Goal: Obtain resource: Download file/media

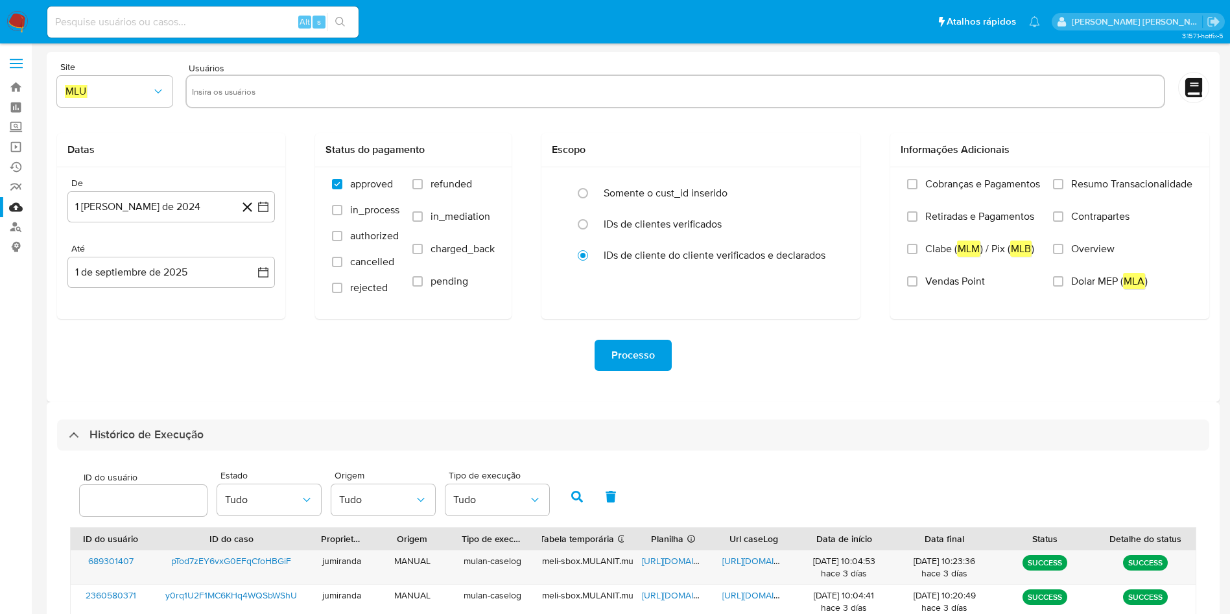
select select "10"
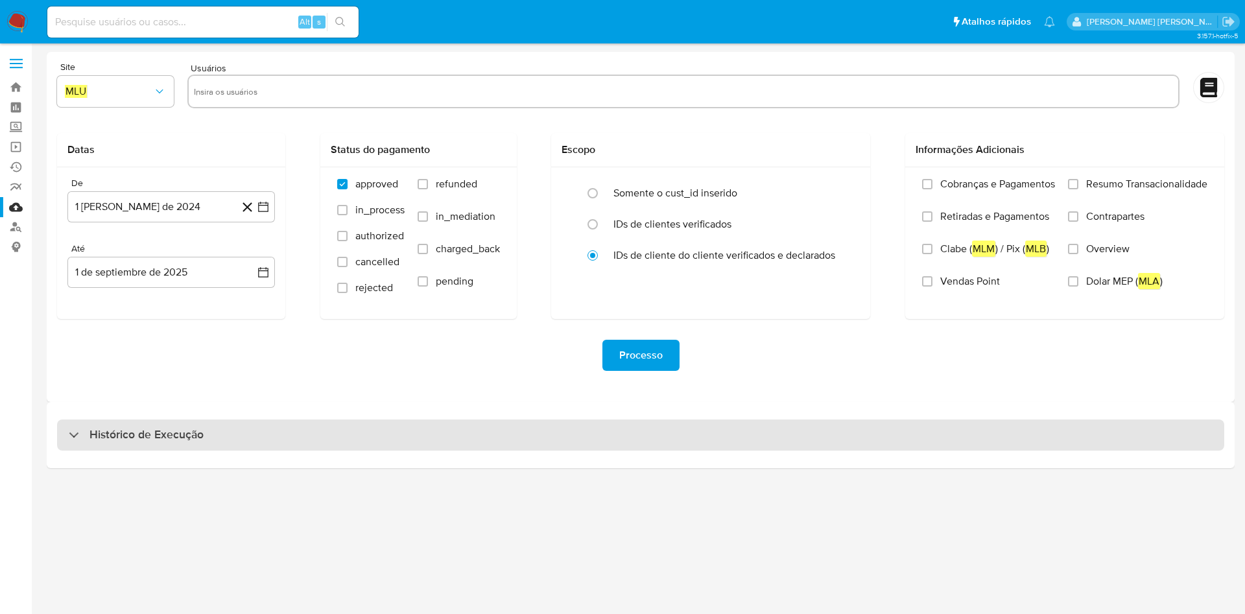
drag, startPoint x: 639, startPoint y: 450, endPoint x: 652, endPoint y: 447, distance: 14.0
click at [638, 450] on div "Histórico de Execução" at bounding box center [641, 435] width 1188 height 66
click at [656, 432] on div "Histórico de Execução" at bounding box center [640, 435] width 1167 height 31
select select "10"
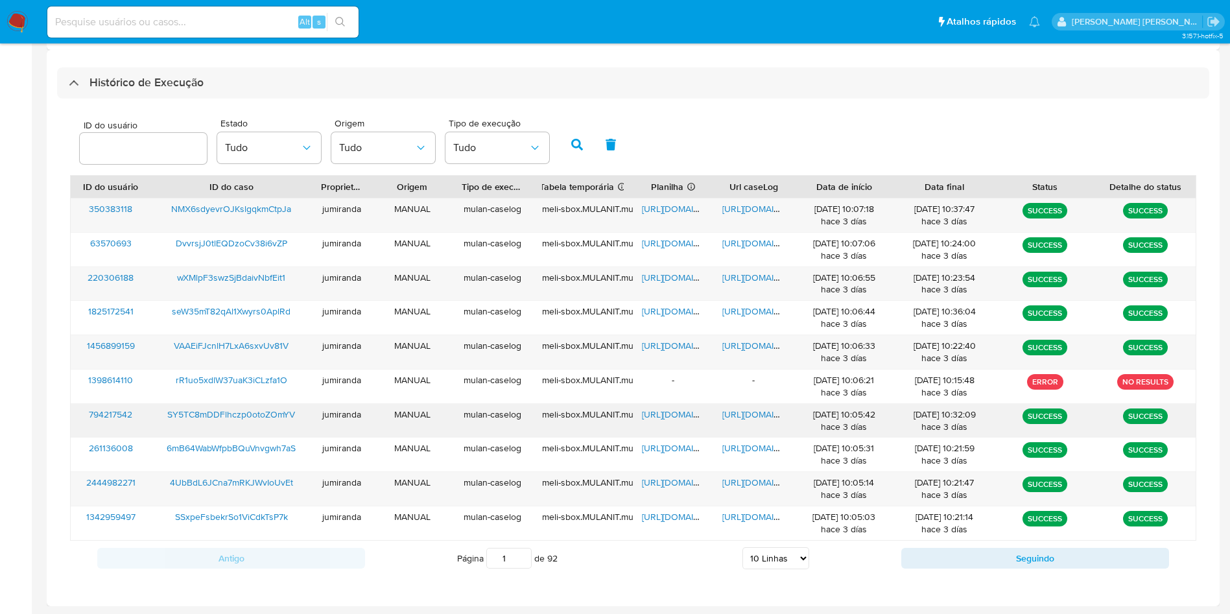
scroll to position [353, 0]
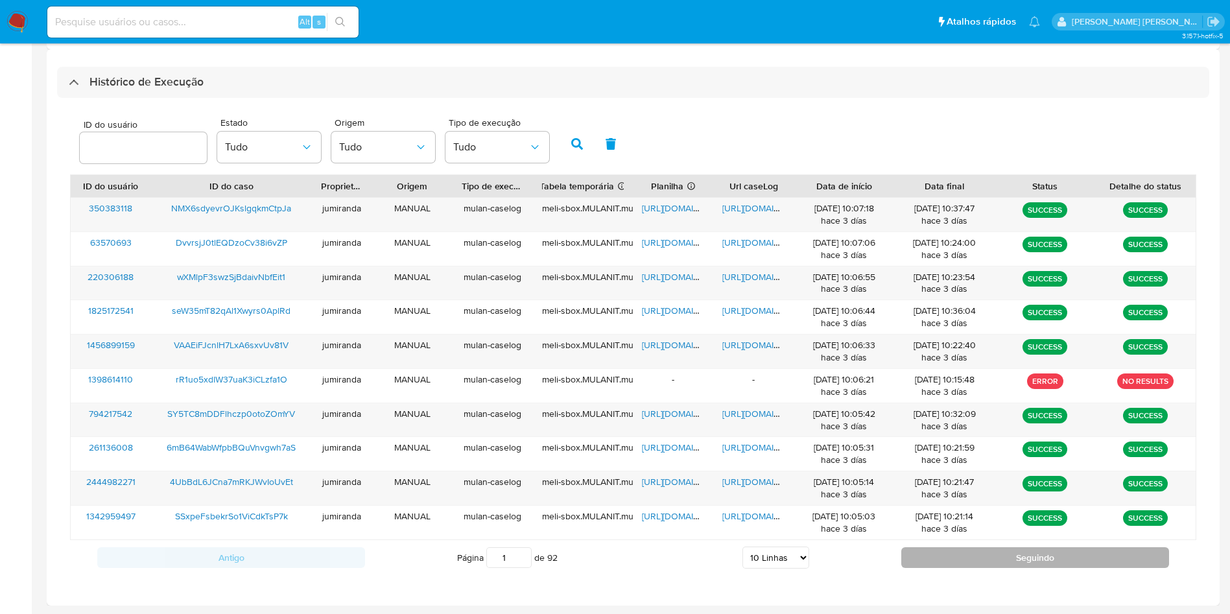
click at [935, 553] on button "Seguindo" at bounding box center [1035, 557] width 268 height 21
type input "2"
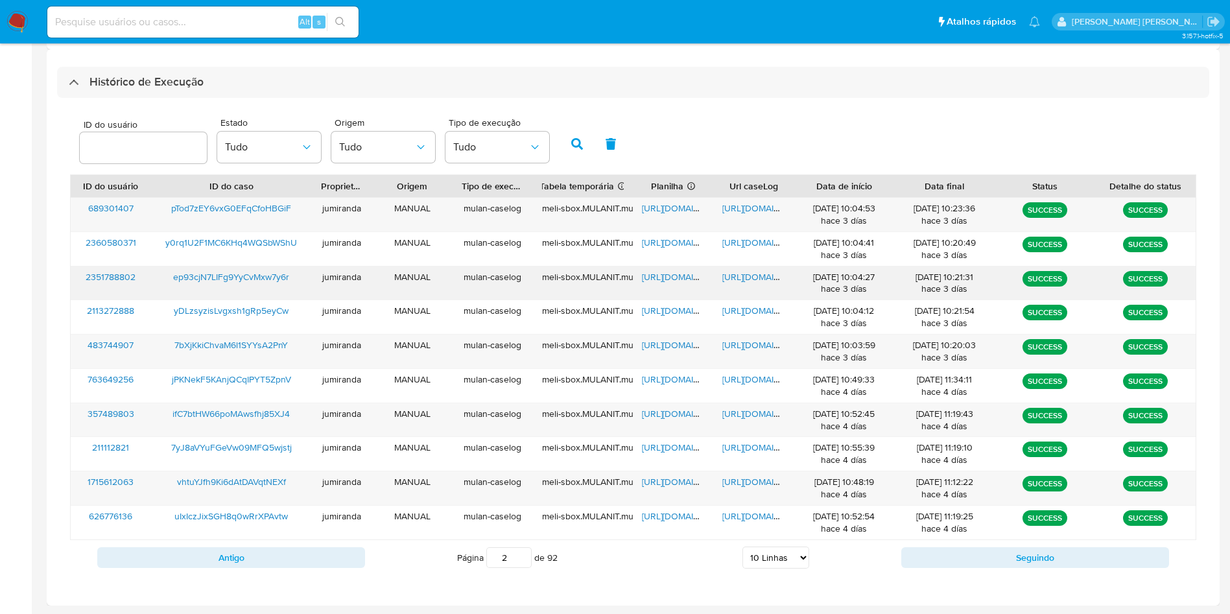
drag, startPoint x: 673, startPoint y: 278, endPoint x: 701, endPoint y: 278, distance: 27.9
click at [672, 278] on span "https://docs.google.com/spreadsheets/d/1ZnA90HwMcfS85rT29OlYbZVFSdrFs-ETM-KMeka…" at bounding box center [686, 276] width 89 height 13
click at [745, 278] on span "https://docs.google.com/document/d/1jJePNLDsLvE1hunfEFfvAWFfQ_Z2Rb3bknmuS5Ye4a8…" at bounding box center [766, 276] width 89 height 13
click at [243, 281] on span "ep93cjN7LIFg9YyCvMxw7y6r" at bounding box center [231, 276] width 116 height 13
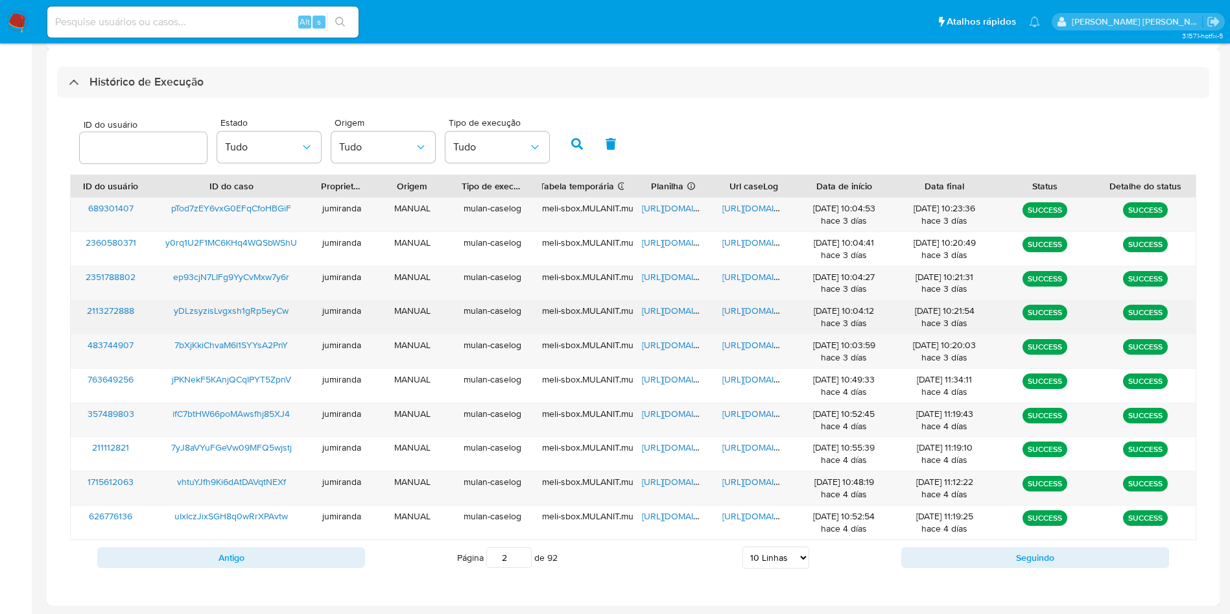
click at [676, 318] on div "https://docs.google.com/spreadsheets/d/1kO6kbG9UJTs7_-IGWxjGPcA5SqiwrCZVE0MVL6s…" at bounding box center [673, 317] width 80 height 34
click at [680, 313] on span "https://docs.google.com/spreadsheets/d/1kO6kbG9UJTs7_-IGWxjGPcA5SqiwrCZVE0MVL6s…" at bounding box center [686, 310] width 89 height 13
drag, startPoint x: 747, startPoint y: 309, endPoint x: 442, endPoint y: 305, distance: 305.5
click at [745, 309] on span "https://docs.google.com/document/d/1nltoPTOiuBEcOzBxF2YT71m85bf-b_B0kvl2HClCyrI…" at bounding box center [766, 310] width 89 height 13
click at [277, 309] on span "yDLzsyzisLvgxsh1gRp5eyCw" at bounding box center [231, 310] width 115 height 13
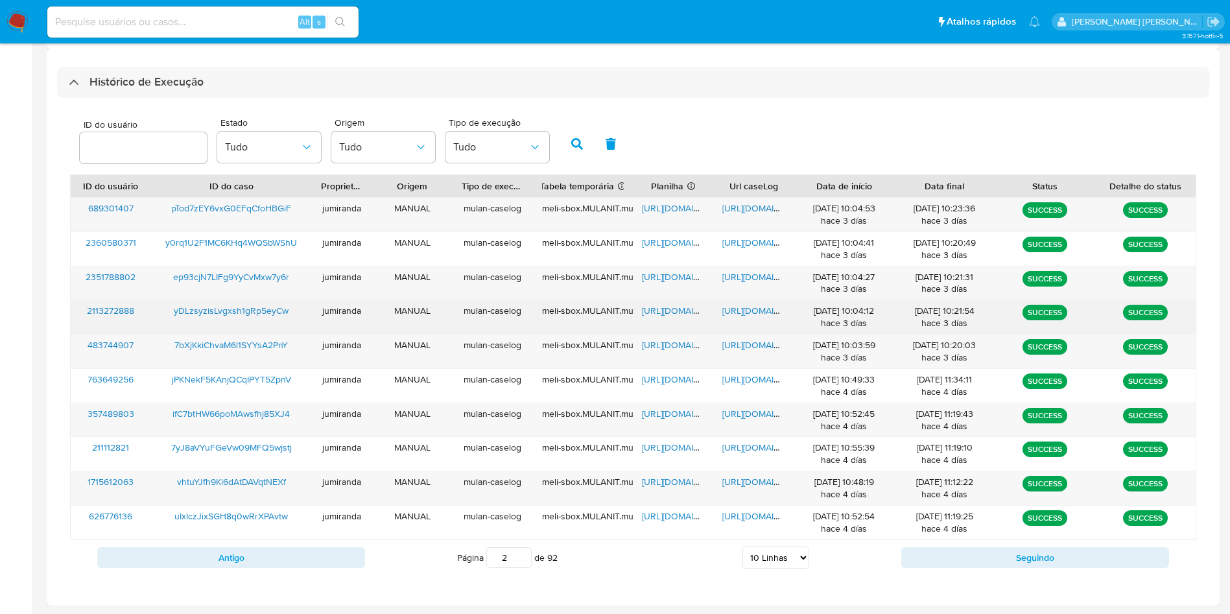
click at [672, 311] on span "https://docs.google.com/spreadsheets/d/1kO6kbG9UJTs7_-IGWxjGPcA5SqiwrCZVE0MVL6s…" at bounding box center [686, 310] width 89 height 13
click at [749, 311] on span "https://docs.google.com/document/d/1nltoPTOiuBEcOzBxF2YT71m85bf-b_B0kvl2HClCyrI…" at bounding box center [766, 310] width 89 height 13
click at [272, 309] on span "yDLzsyzisLvgxsh1gRp5eyCw" at bounding box center [231, 310] width 115 height 13
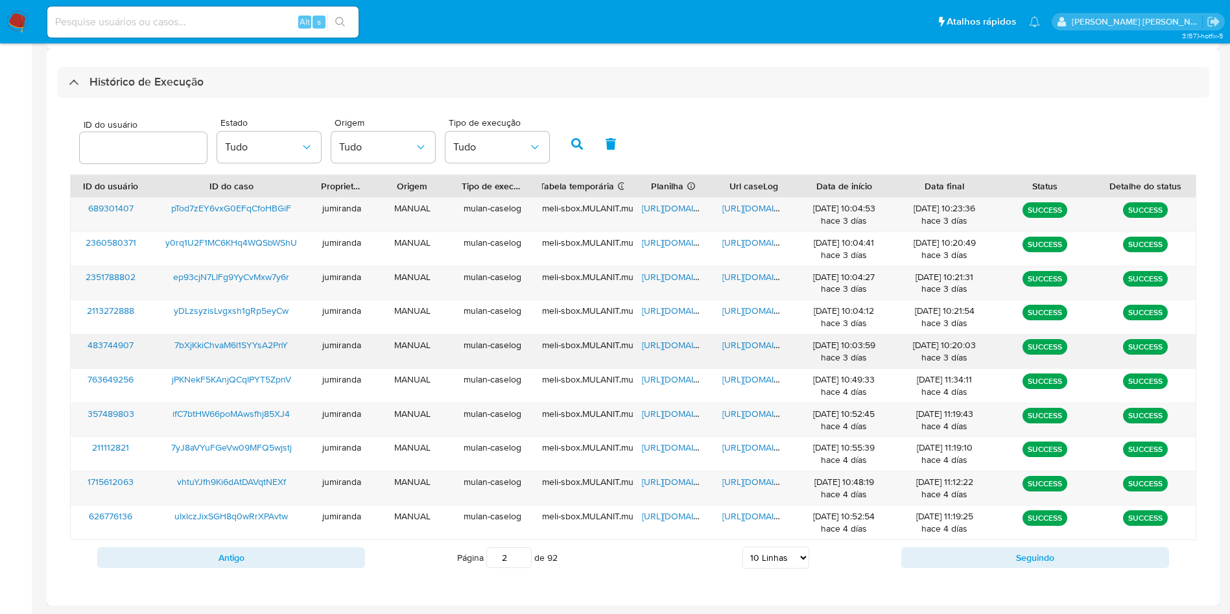
click at [682, 344] on span "https://docs.google.com/spreadsheets/d/1SFvJ_bMJ3eDzXT7Xnvq3Vq5MEYn_hXKvOZ1odIw…" at bounding box center [686, 345] width 89 height 13
click at [746, 347] on span "https://docs.google.com/document/d/1mt0eKZBSMKsuCSHtfINtHA07lGyKAPEYK45tZzm62ho…" at bounding box center [766, 345] width 89 height 13
drag, startPoint x: 267, startPoint y: 350, endPoint x: 332, endPoint y: 228, distance: 137.5
click at [267, 350] on span "7bXjKkiChvaM6l1SYYsA2PnY" at bounding box center [230, 345] width 113 height 13
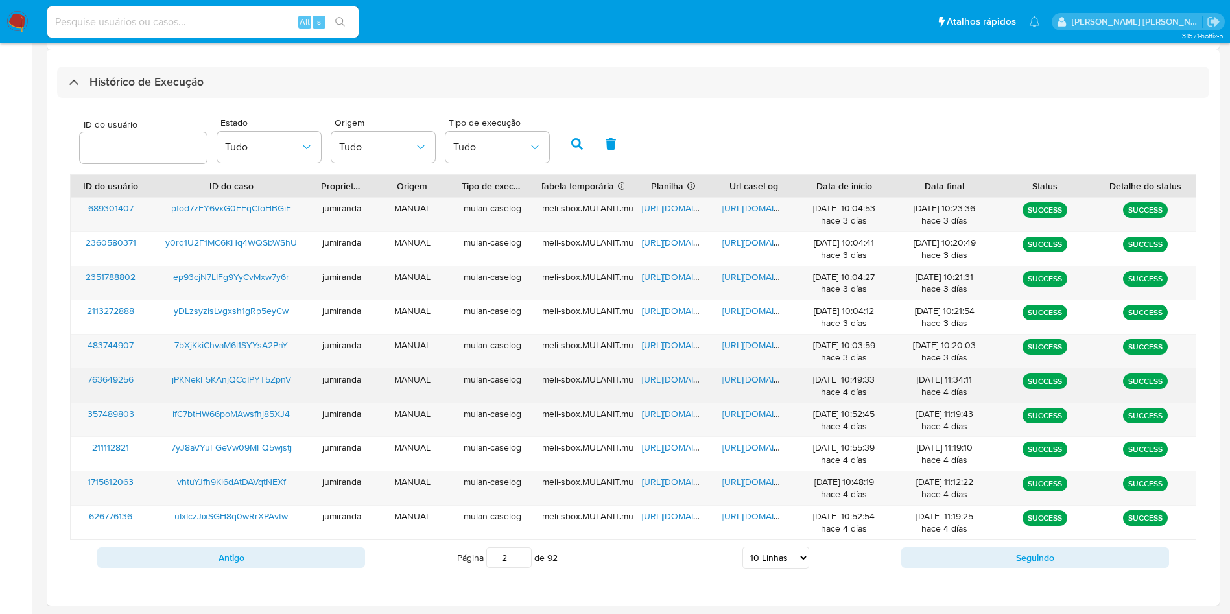
click at [662, 377] on span "https://docs.google.com/spreadsheets/d/1x7ZSBMOgQneoKVjSu_xnnJFVxWYxCBRZz3bU6L9…" at bounding box center [686, 379] width 89 height 13
click at [725, 376] on span "https://docs.google.com/document/d/146HdNJpXazhxHbBMZY1cJrYmEGDQgSZID-Qmfj0bPmY…" at bounding box center [766, 379] width 89 height 13
click at [269, 381] on span "jPKNekF5KAnjQCqIPYT5ZpnV" at bounding box center [231, 379] width 119 height 13
click at [674, 382] on span "https://docs.google.com/spreadsheets/d/1x7ZSBMOgQneoKVjSu_xnnJFVxWYxCBRZz3bU6L9…" at bounding box center [686, 379] width 89 height 13
click at [758, 380] on span "https://docs.google.com/document/d/146HdNJpXazhxHbBMZY1cJrYmEGDQgSZID-Qmfj0bPmY…" at bounding box center [766, 379] width 89 height 13
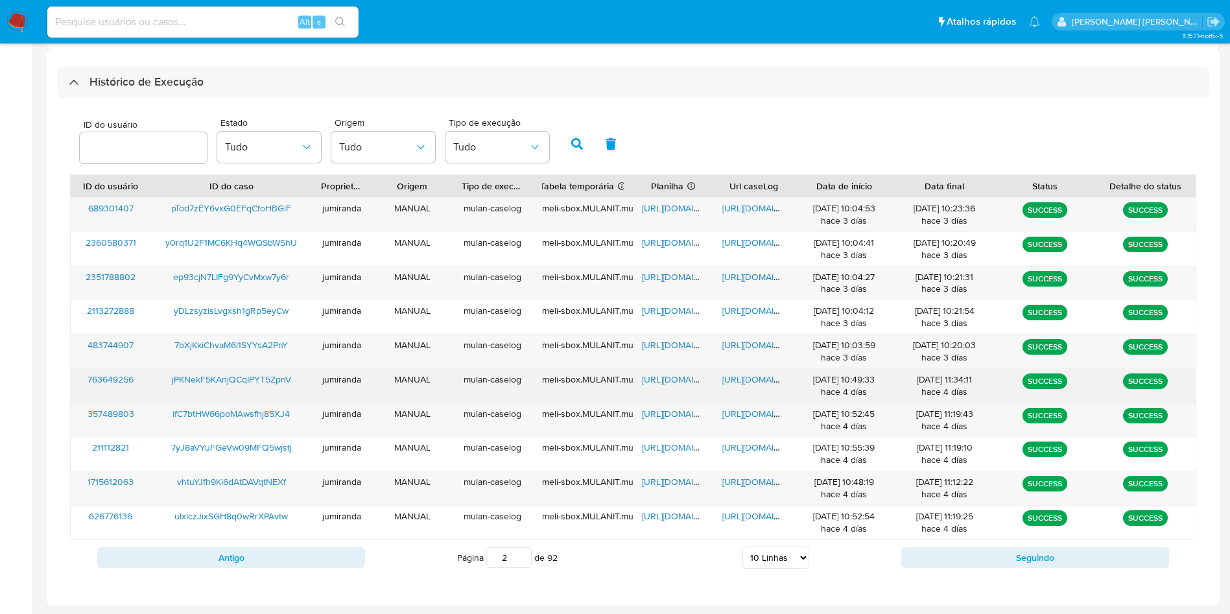
click at [217, 376] on span "jPKNekF5KAnjQCqIPYT5ZpnV" at bounding box center [231, 379] width 119 height 13
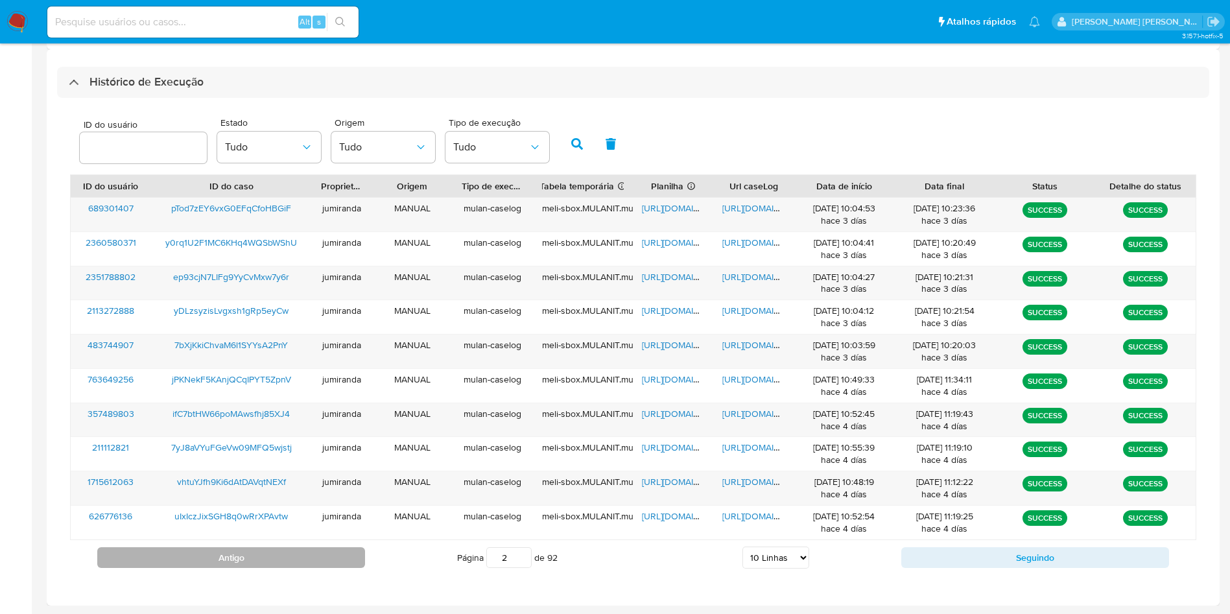
click at [293, 552] on button "Antigo" at bounding box center [231, 557] width 268 height 21
type input "1"
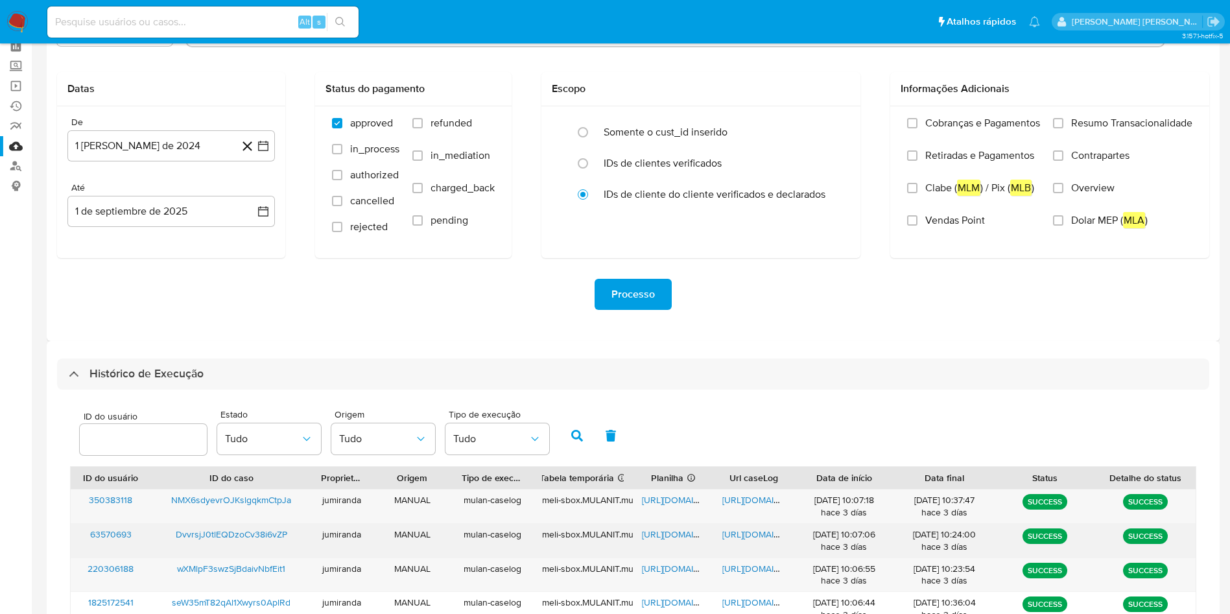
scroll to position [0, 0]
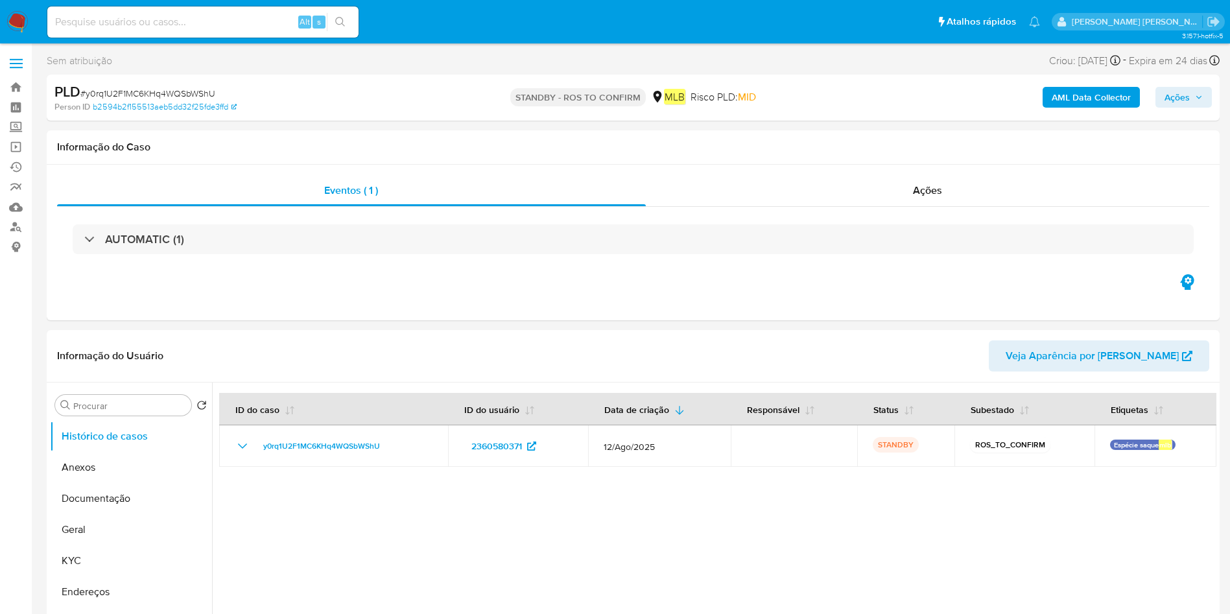
select select "10"
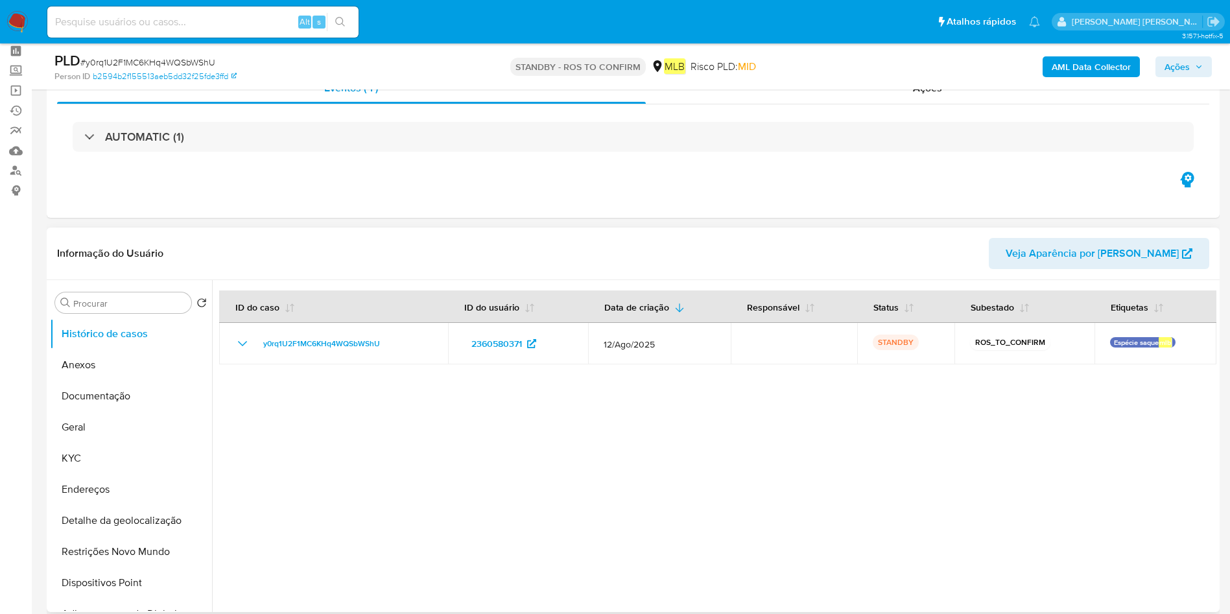
scroll to position [97, 0]
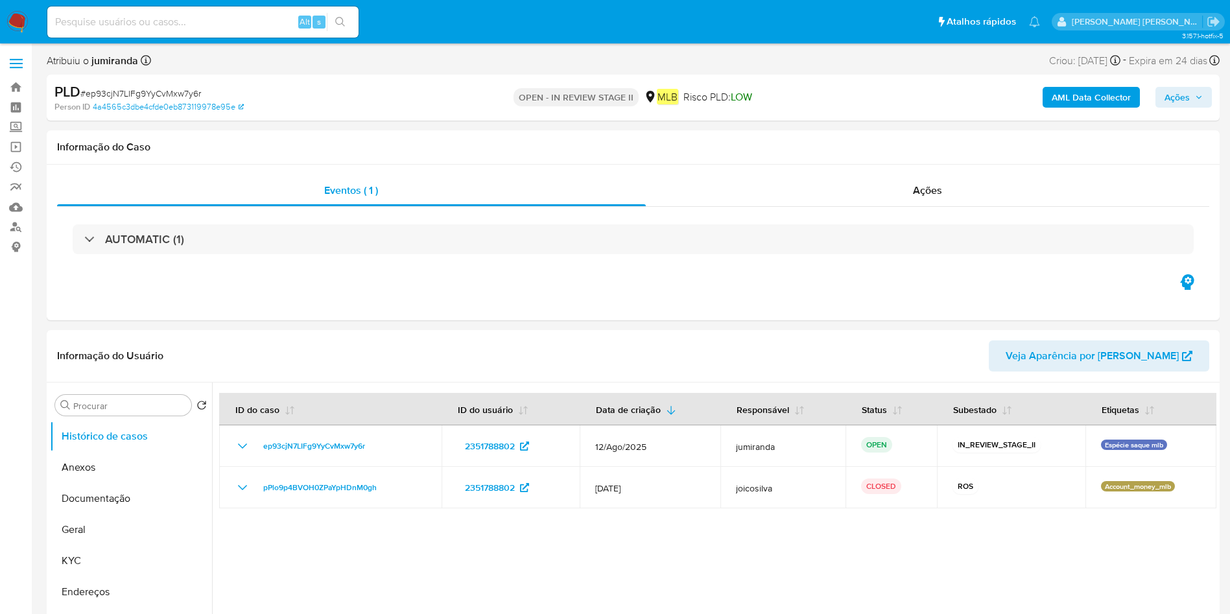
select select "10"
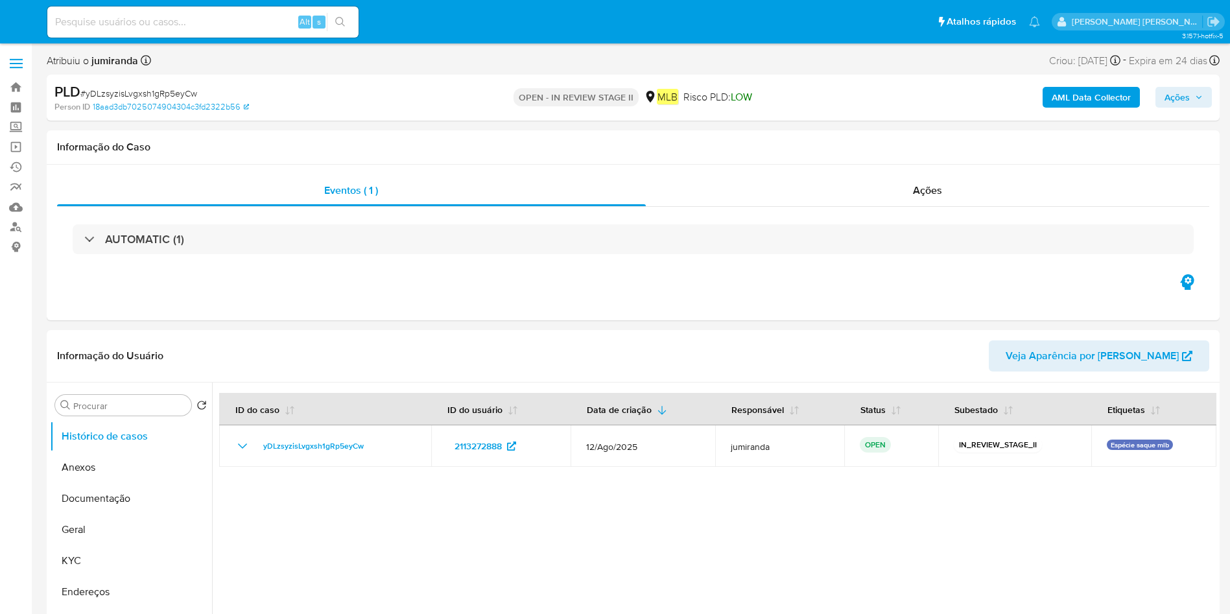
select select "10"
click at [117, 463] on button "Anexos" at bounding box center [126, 467] width 152 height 31
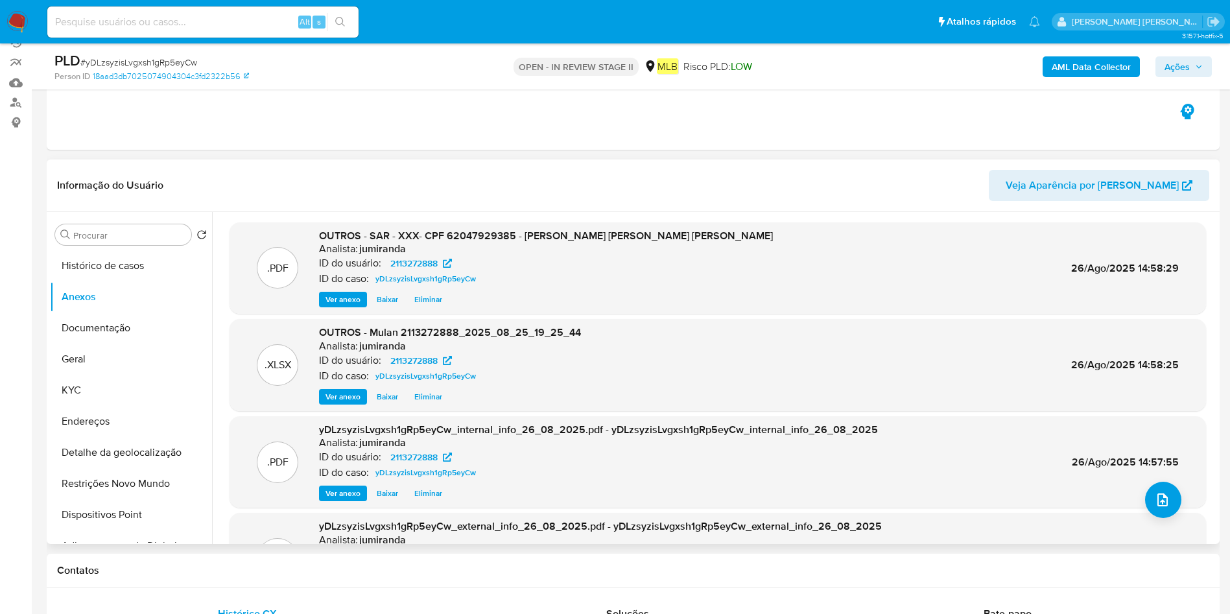
scroll to position [195, 0]
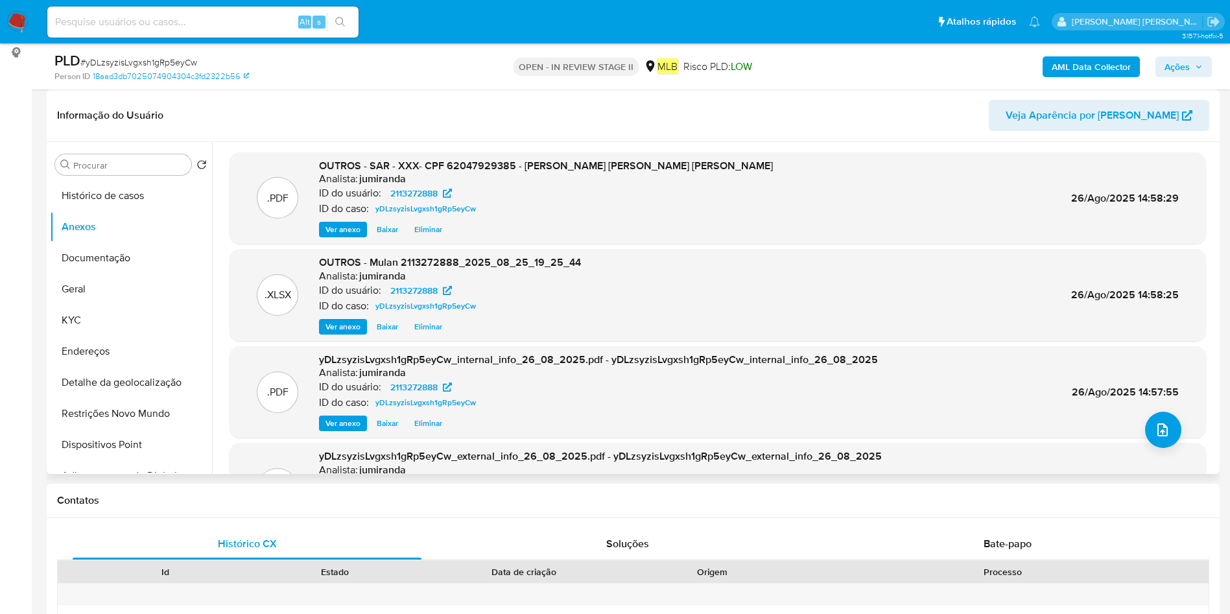
click at [491, 215] on div "ID do caso: yDLzsyzisLvgxsh1gRp5eyCw" at bounding box center [546, 209] width 454 height 16
copy span "yDLzsyzisLvgxsh1gRp5eyCw"
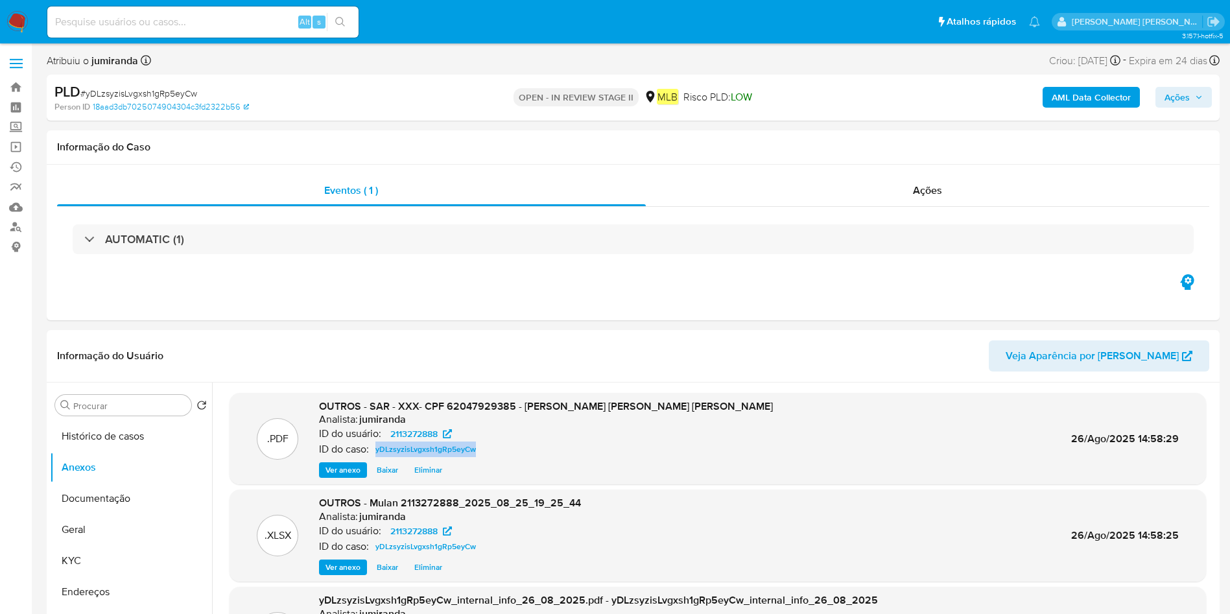
click at [1191, 101] on span "Ações" at bounding box center [1184, 97] width 38 height 18
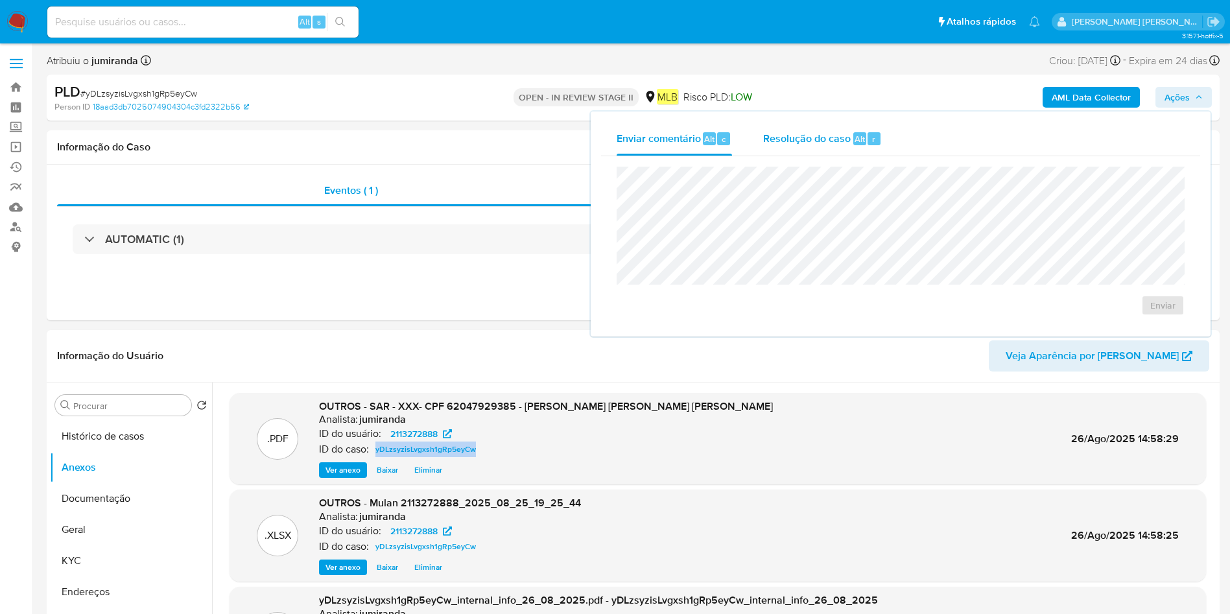
click at [827, 133] on span "Resolução do caso" at bounding box center [807, 138] width 88 height 15
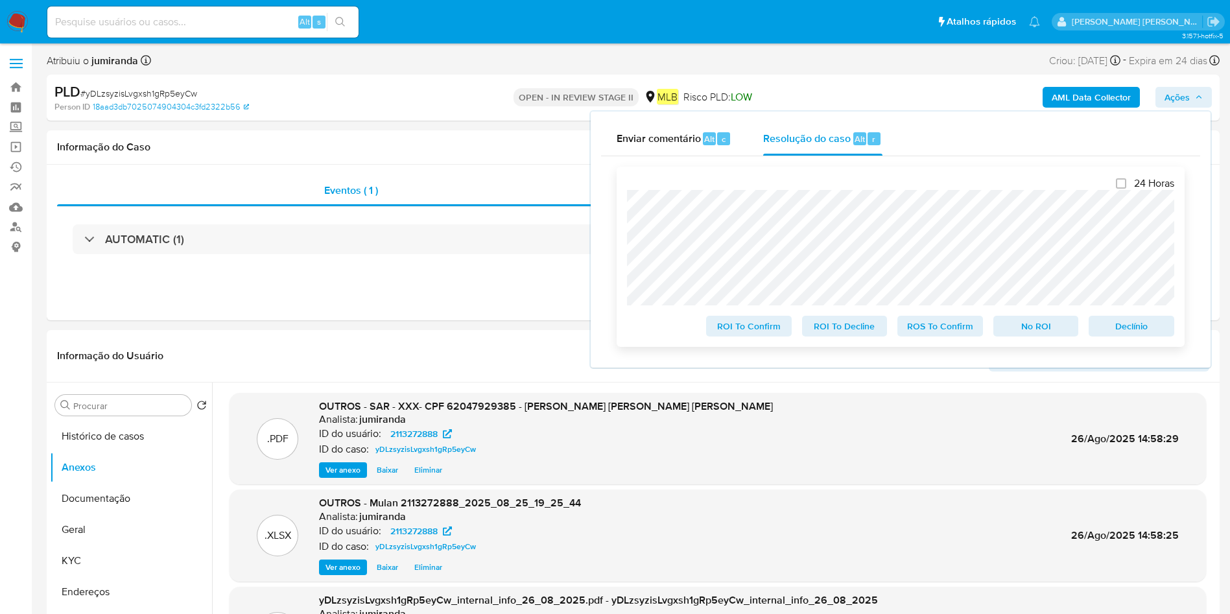
click at [963, 331] on span "ROS To Confirm" at bounding box center [940, 326] width 67 height 18
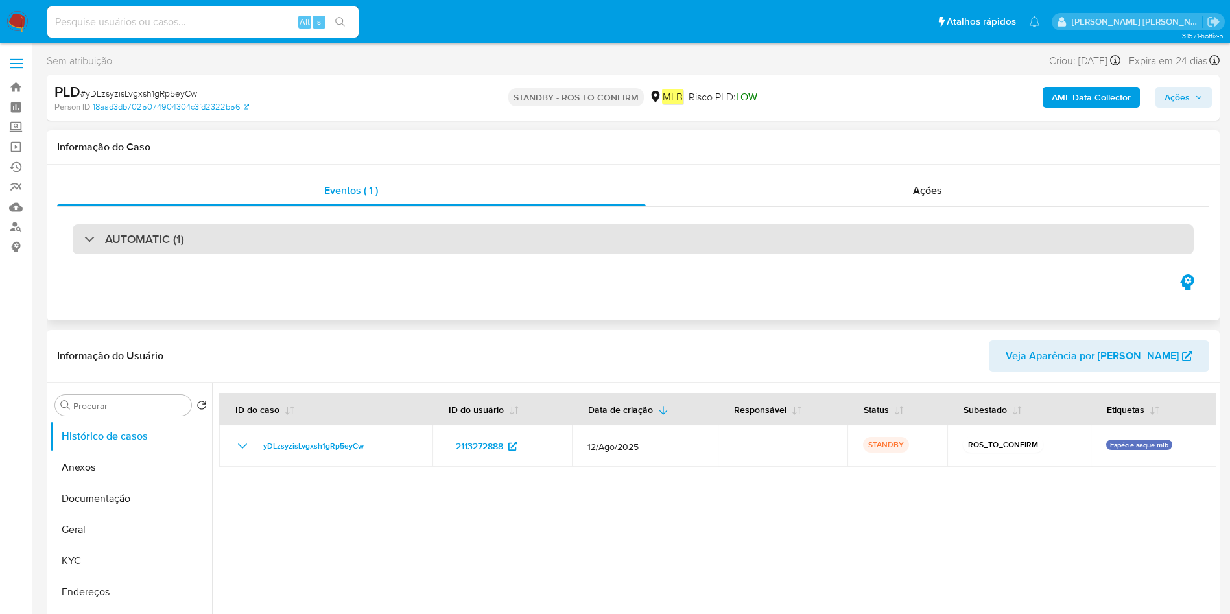
select select "10"
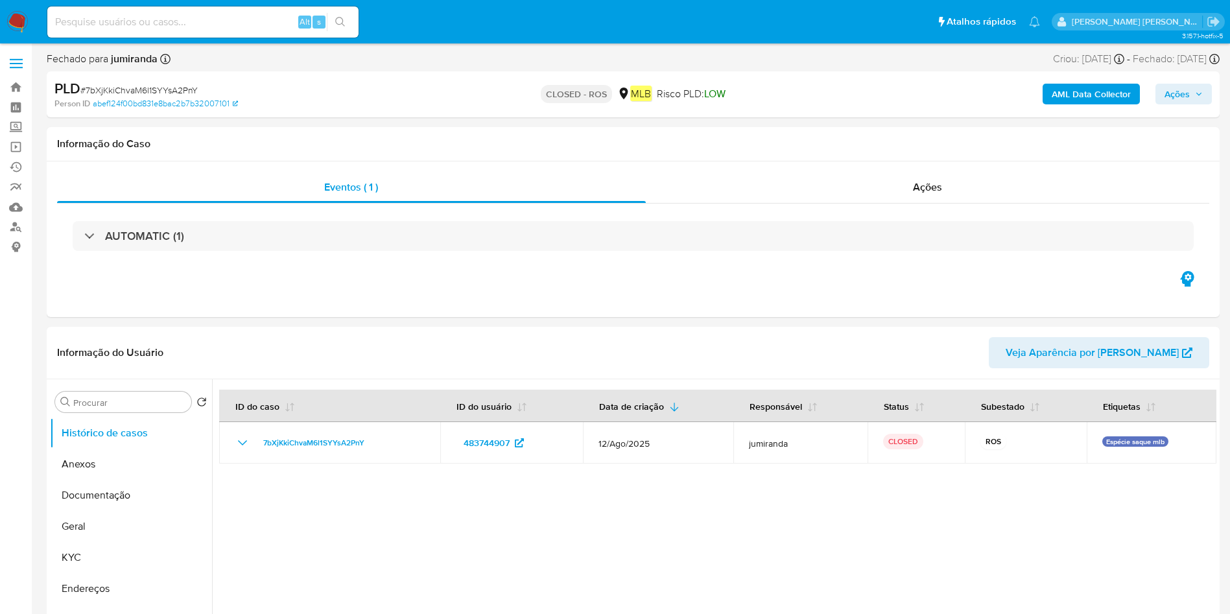
select select "10"
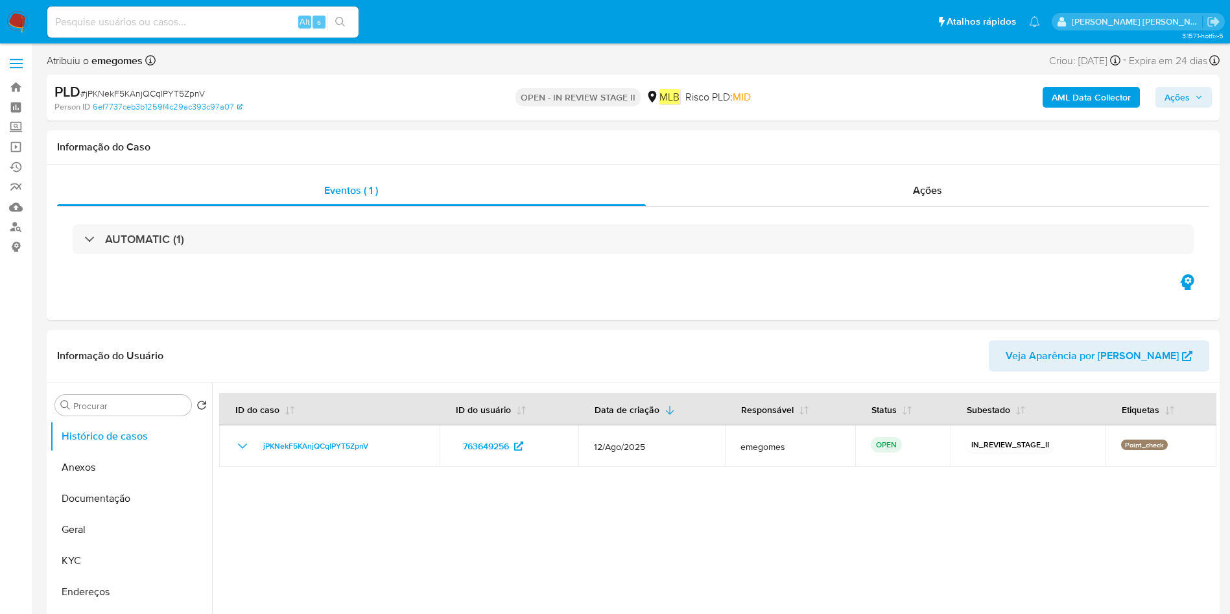
select select "10"
click at [16, 86] on link "Bandeja" at bounding box center [77, 87] width 154 height 20
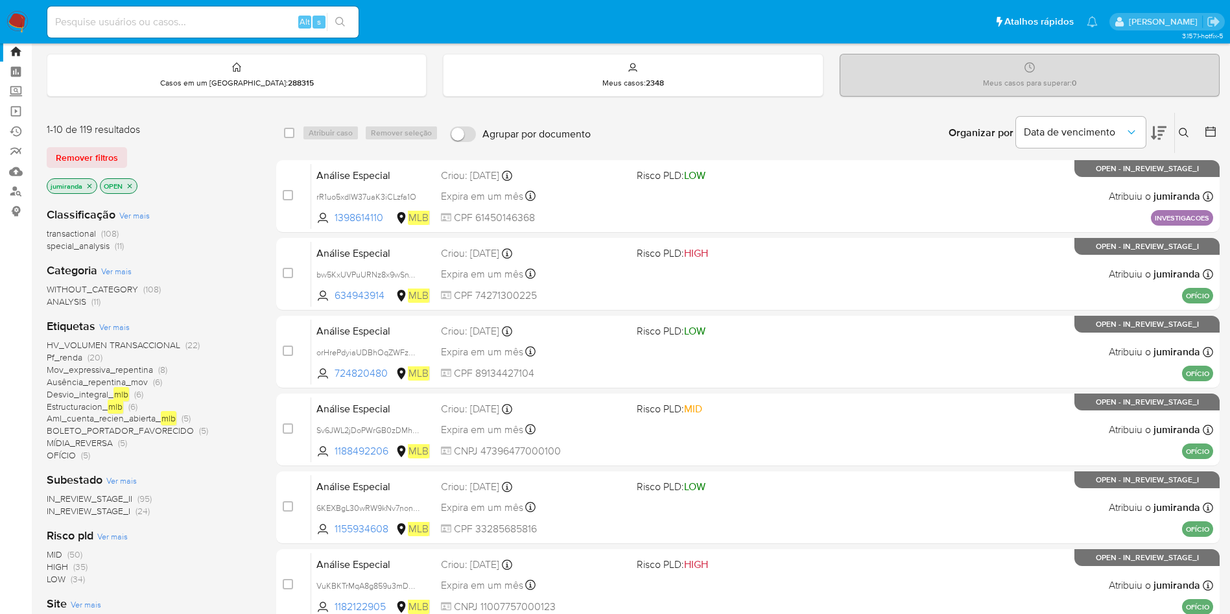
scroll to position [195, 0]
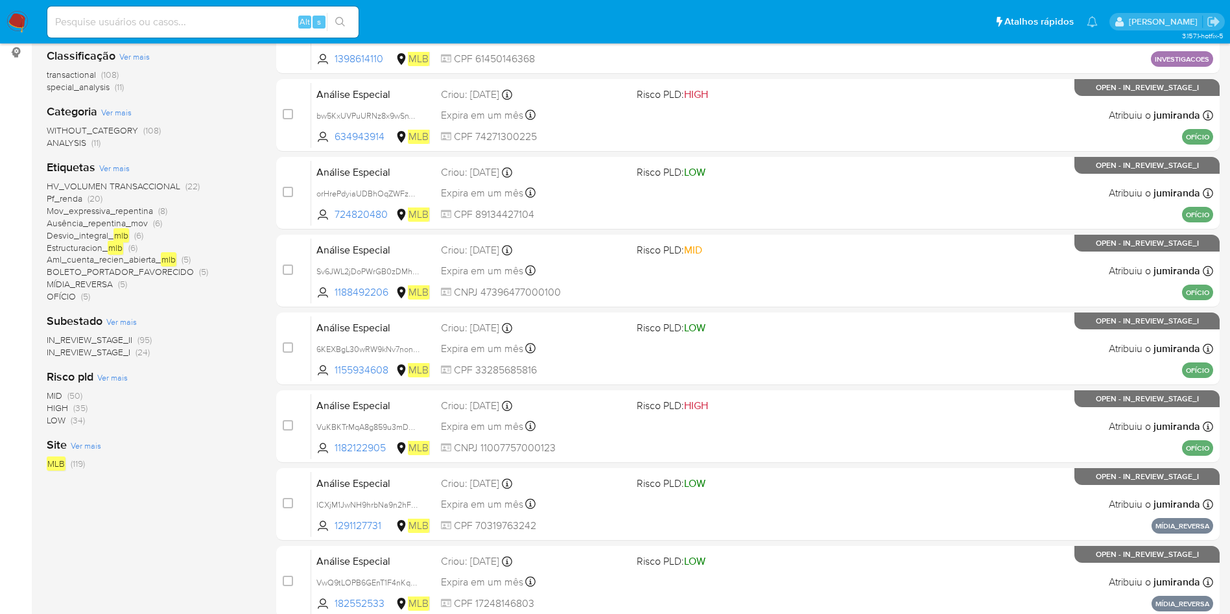
click at [137, 185] on span "HV_VOLUMEN TRANSACCIONAL" at bounding box center [114, 186] width 134 height 13
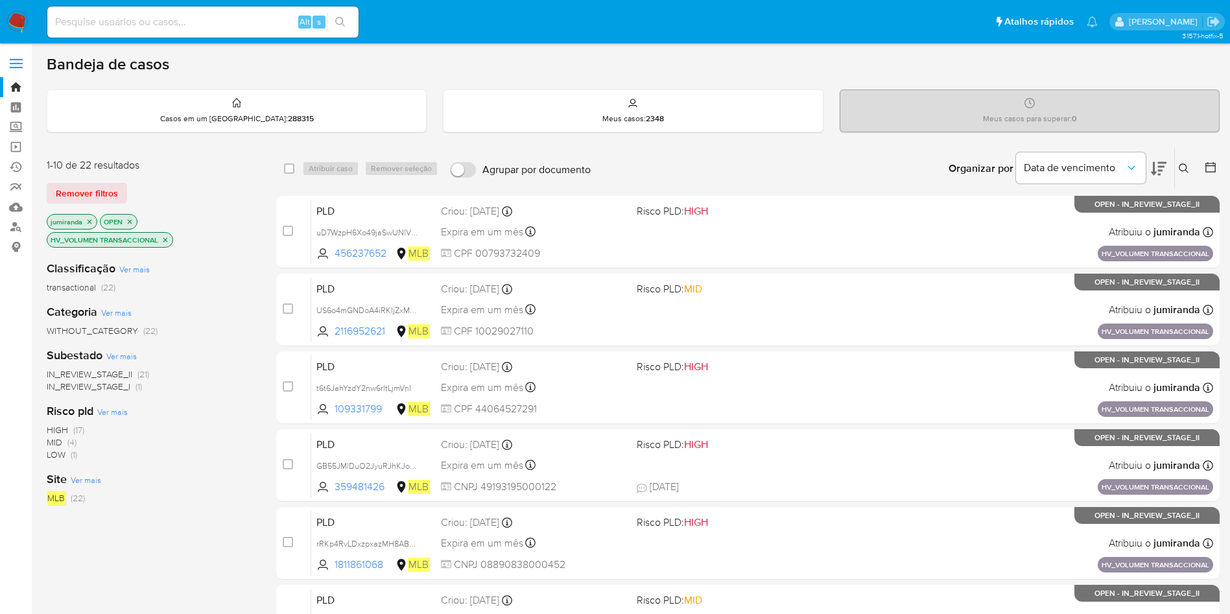
click at [128, 219] on icon "close-filter" at bounding box center [130, 222] width 8 height 8
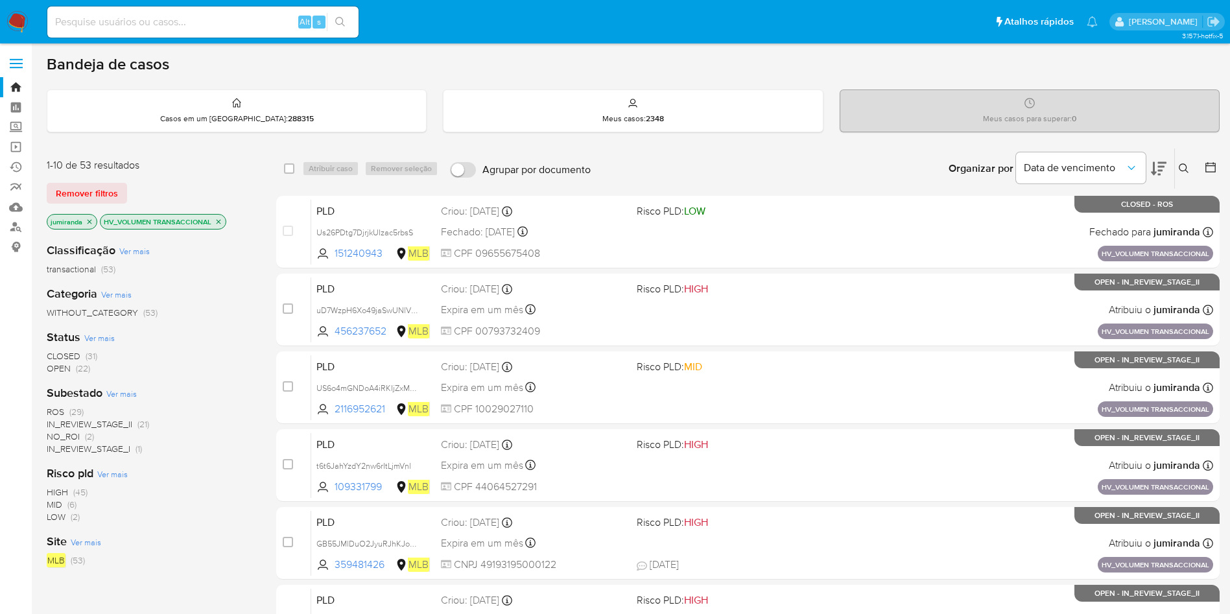
click at [225, 221] on p "HV_VOLUMEN TRANSACCIONAL" at bounding box center [163, 222] width 125 height 14
click at [220, 222] on icon "close-filter" at bounding box center [219, 222] width 8 height 8
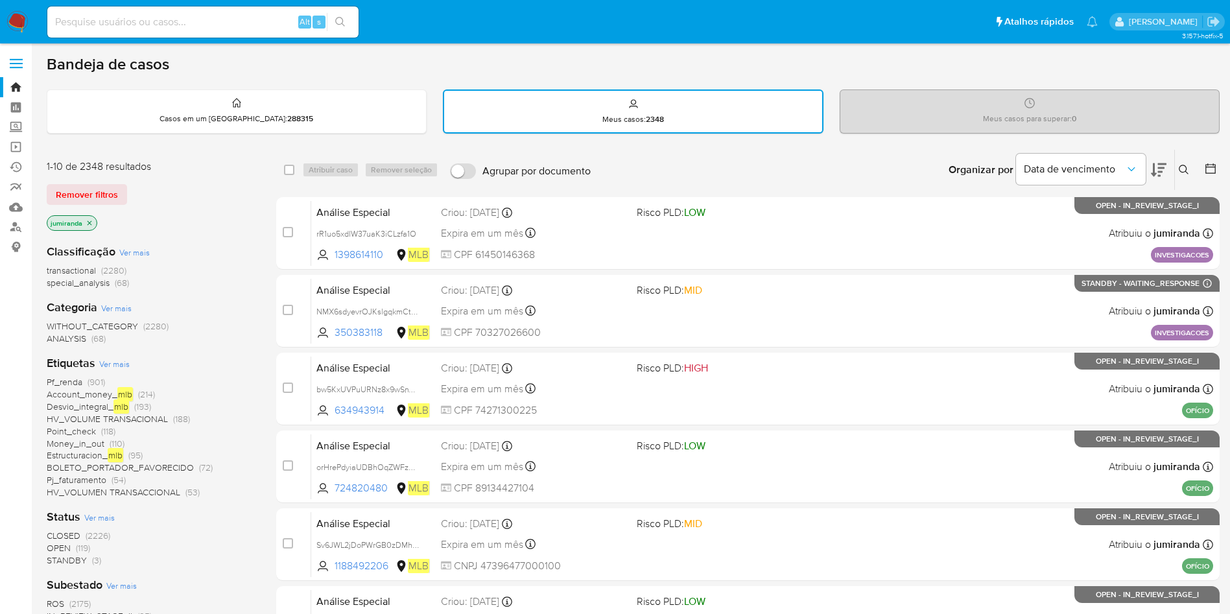
click at [56, 548] on span "OPEN" at bounding box center [59, 547] width 24 height 13
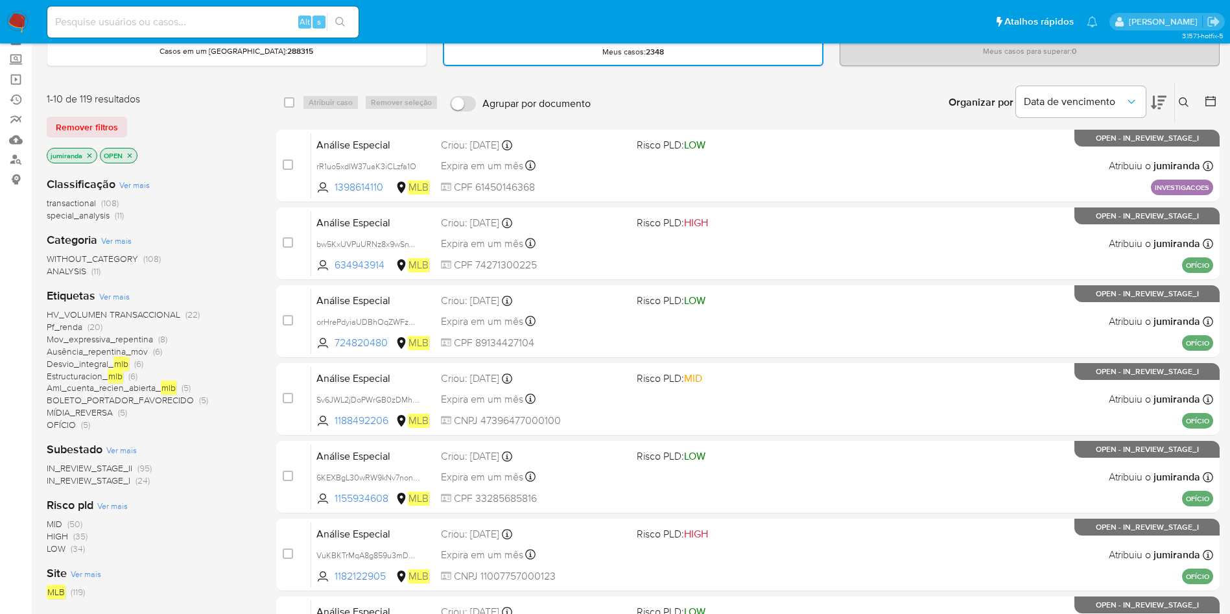
scroll to position [97, 0]
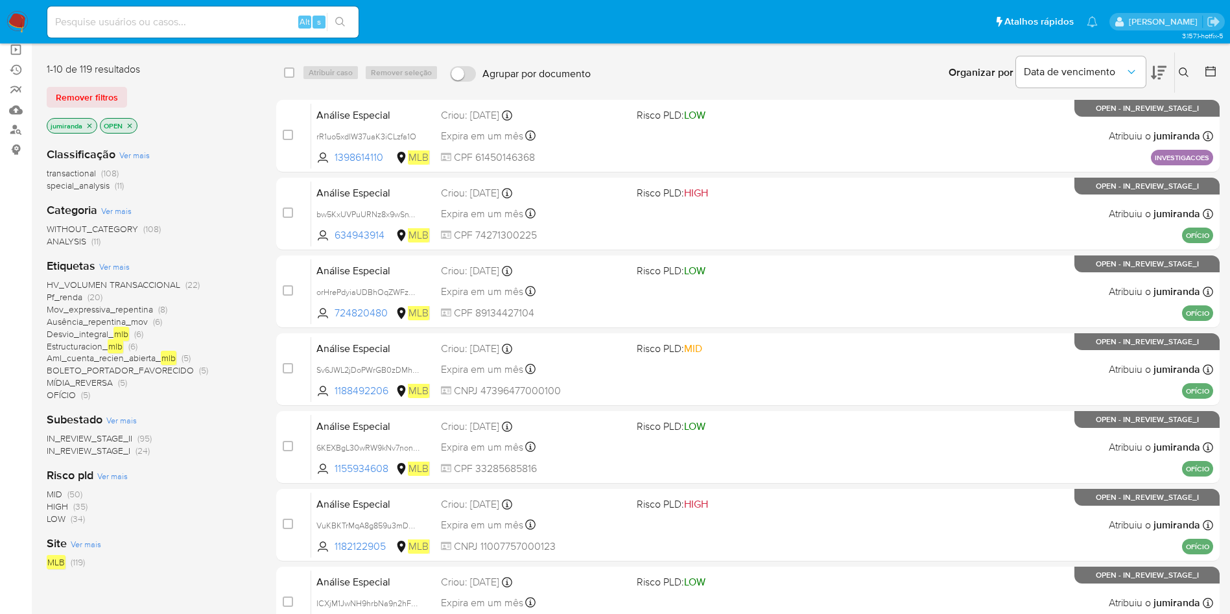
click at [65, 298] on span "Pf_renda" at bounding box center [65, 297] width 36 height 13
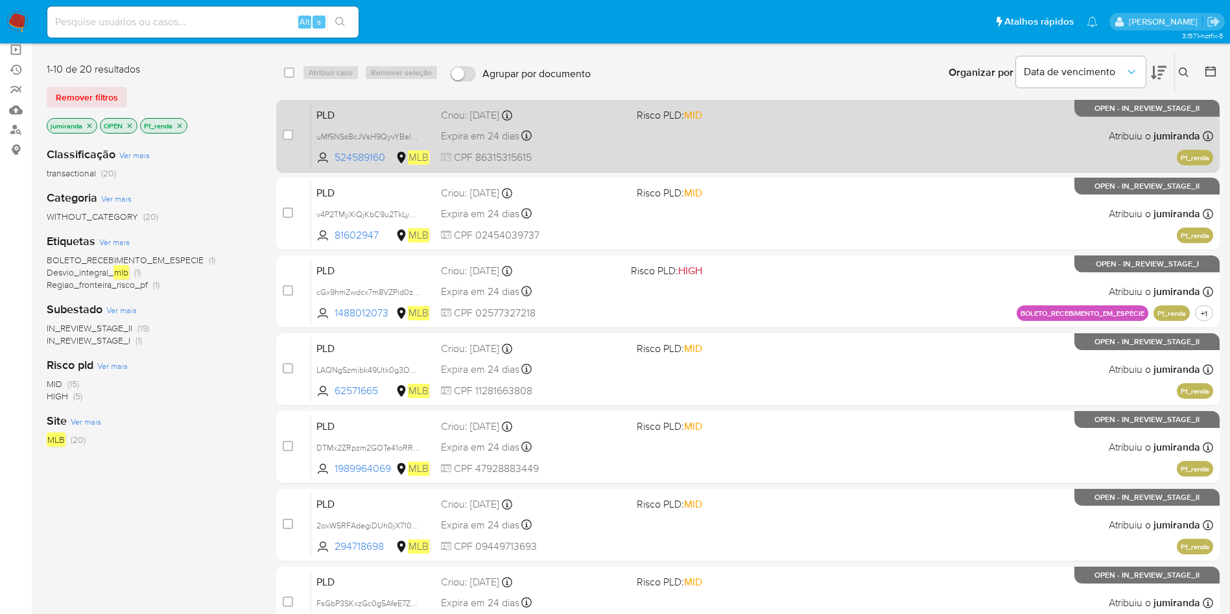
click at [680, 147] on div "PLD uMf5NSsBcJVsH9QyvYBaI8Yc 524589160 MLB Risco PLD: MID Criou: 12/08/2025 Cri…" at bounding box center [762, 135] width 902 height 65
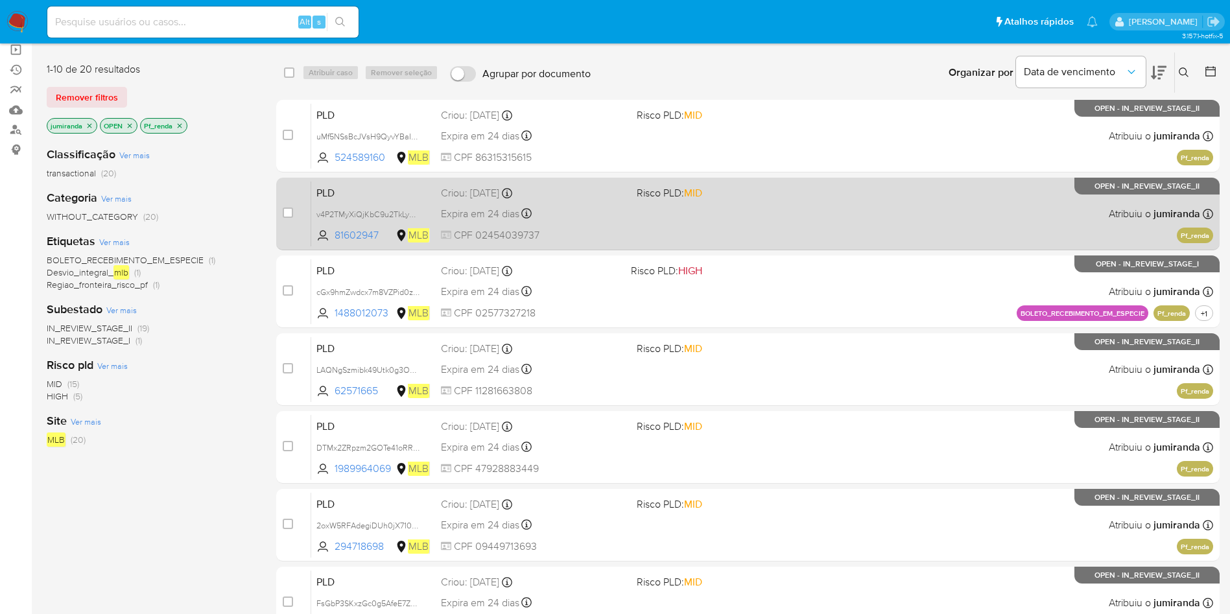
click at [669, 205] on div "PLD v4P2TMyXiQjKbC9u2TkLyAN5 81602947 MLB Risco PLD: MID Criou: 12/08/2025 Crio…" at bounding box center [762, 213] width 902 height 65
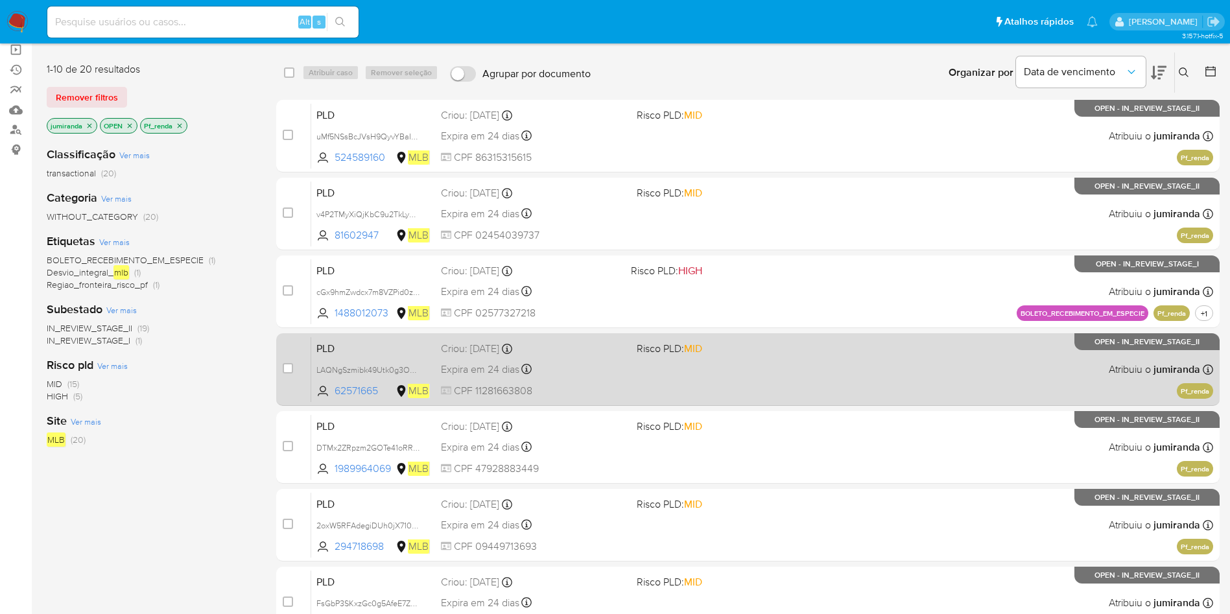
click at [594, 385] on span "CPF 11281663808" at bounding box center [533, 391] width 185 height 14
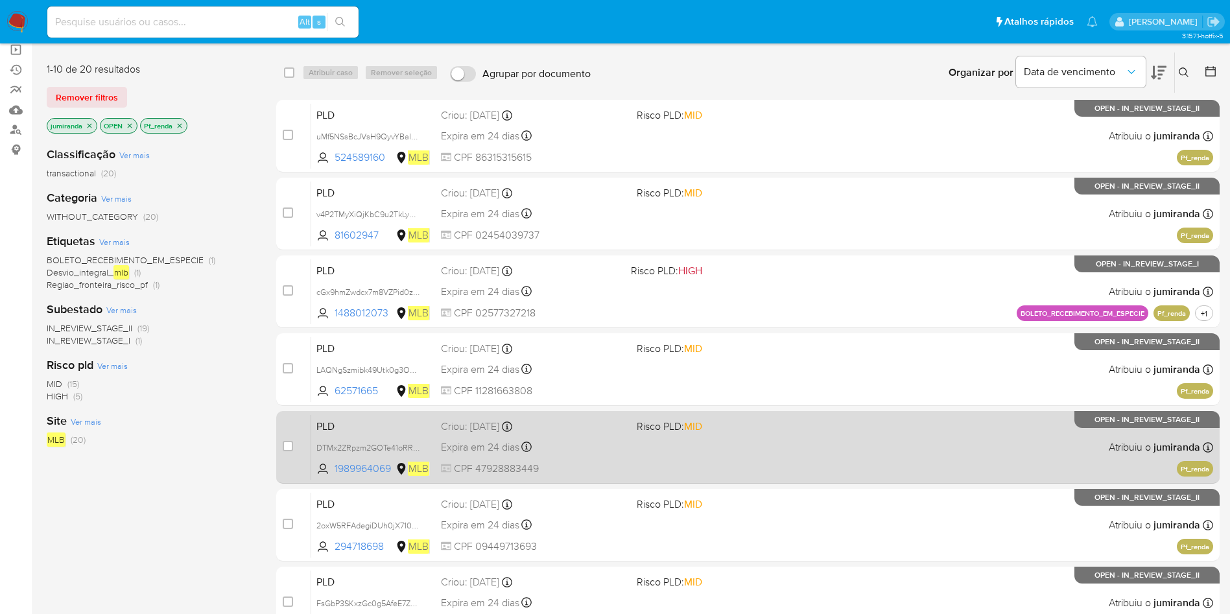
click at [600, 431] on div "Criou: 12/08/2025 Criou: 12/08/2025 00:13:53" at bounding box center [533, 427] width 185 height 14
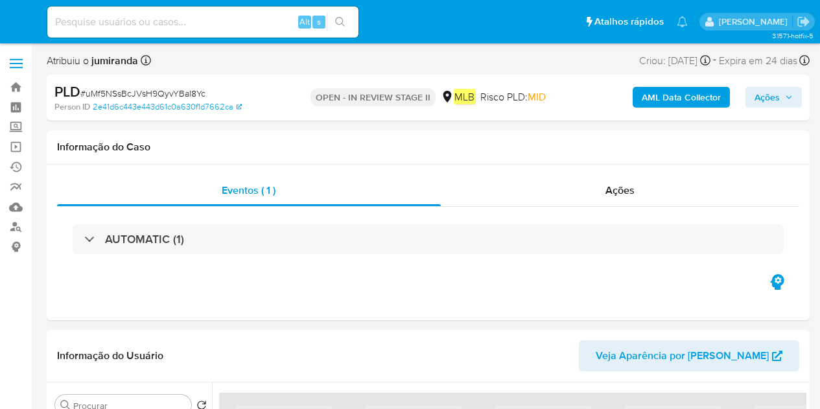
select select "10"
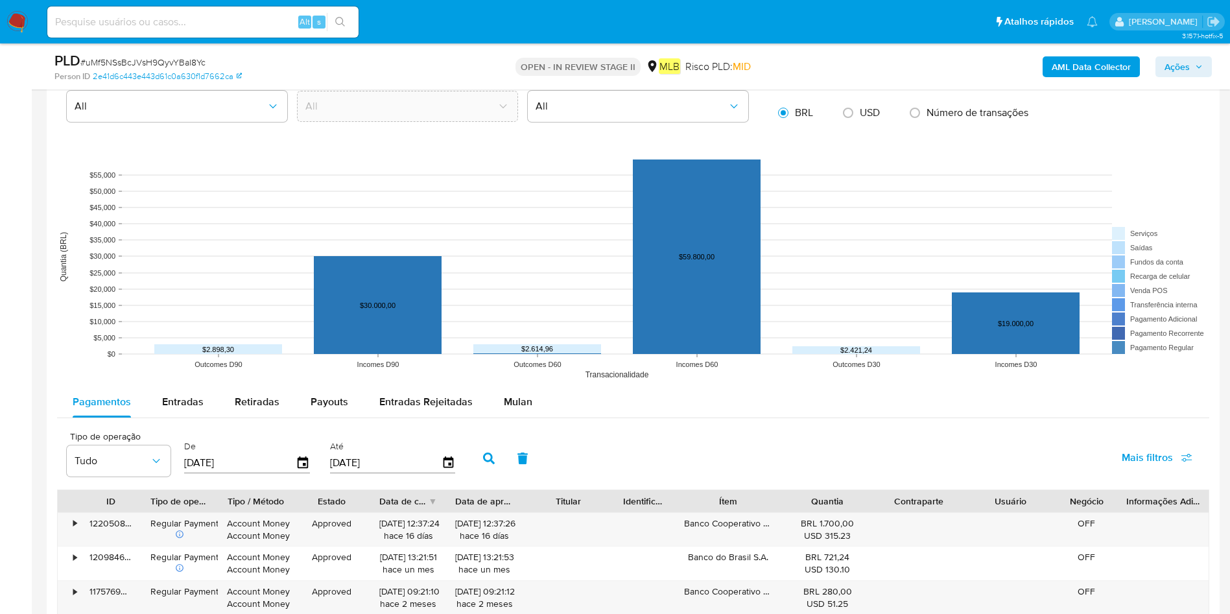
scroll to position [1265, 0]
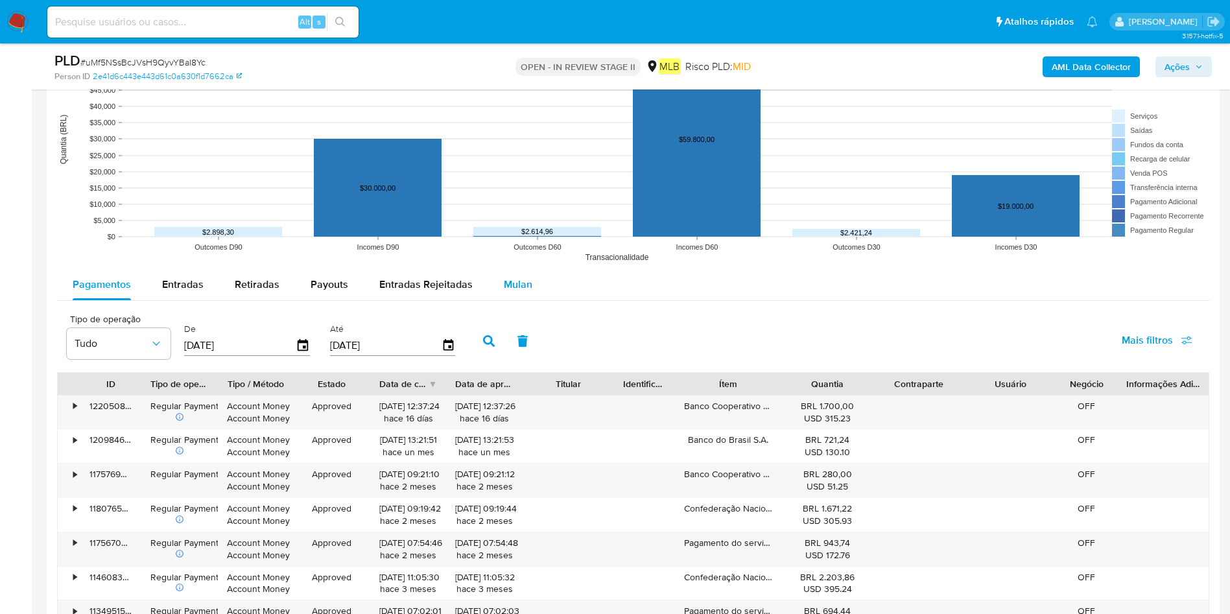
click at [527, 300] on div "Pagamentos Entradas Retiradas Payouts Entradas Rejeitadas Mulan Tipo de operaçã…" at bounding box center [633, 469] width 1152 height 401
click at [525, 291] on div "Mulan" at bounding box center [518, 284] width 29 height 31
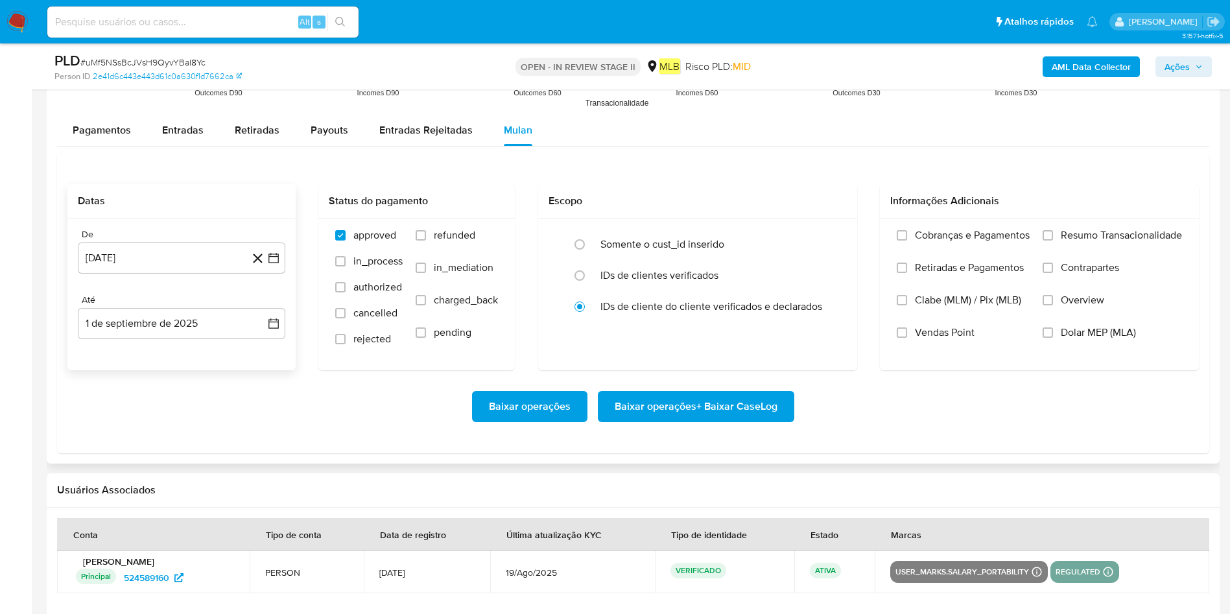
scroll to position [1459, 0]
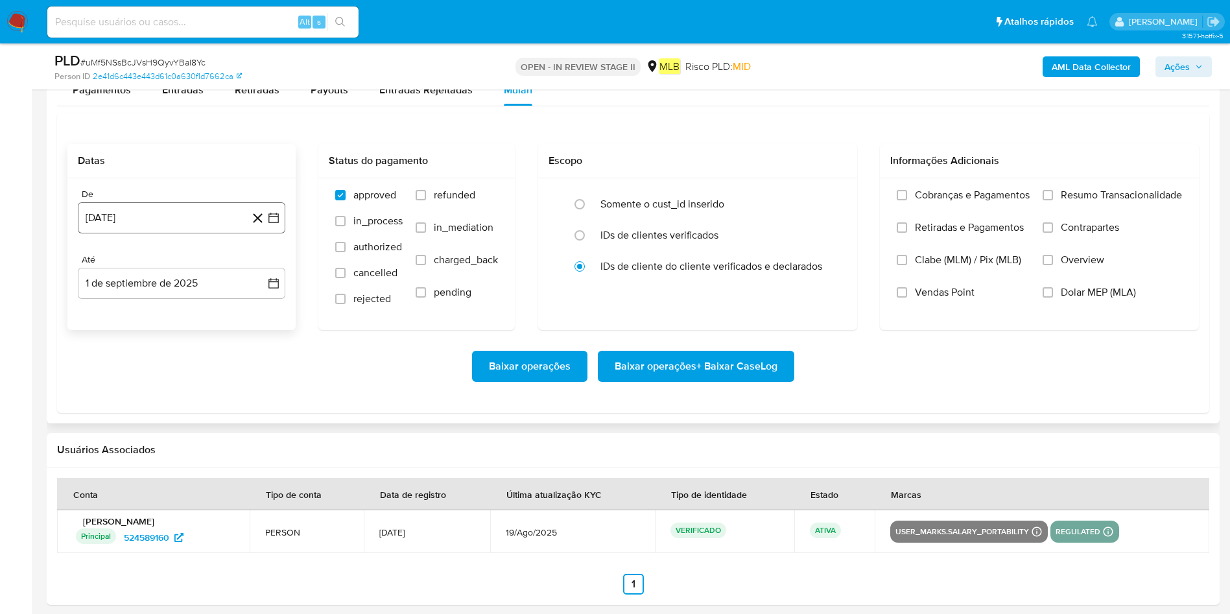
click at [224, 215] on button "1 [PERSON_NAME] de 2024" at bounding box center [182, 217] width 208 height 31
click at [191, 259] on span "agosto 2024" at bounding box center [175, 264] width 59 height 13
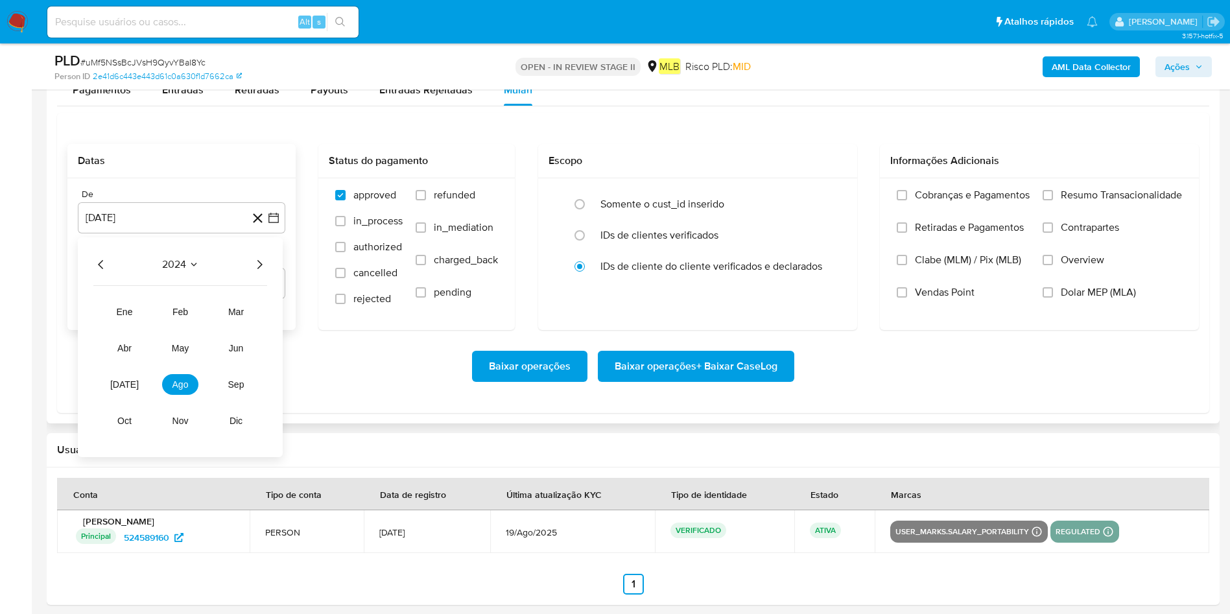
click at [261, 266] on icon "Año siguiente" at bounding box center [259, 264] width 5 height 9
click at [143, 385] on tr "ene feb mar abr may jun jul ago sep oct nov dic" at bounding box center [180, 367] width 148 height 130
drag, startPoint x: 140, startPoint y: 390, endPoint x: 160, endPoint y: 379, distance: 22.4
click at [139, 390] on td "[DATE]" at bounding box center [124, 384] width 36 height 21
click at [132, 401] on tr "ene feb mar abr may jun jul ago sep oct nov dic" at bounding box center [180, 367] width 148 height 130
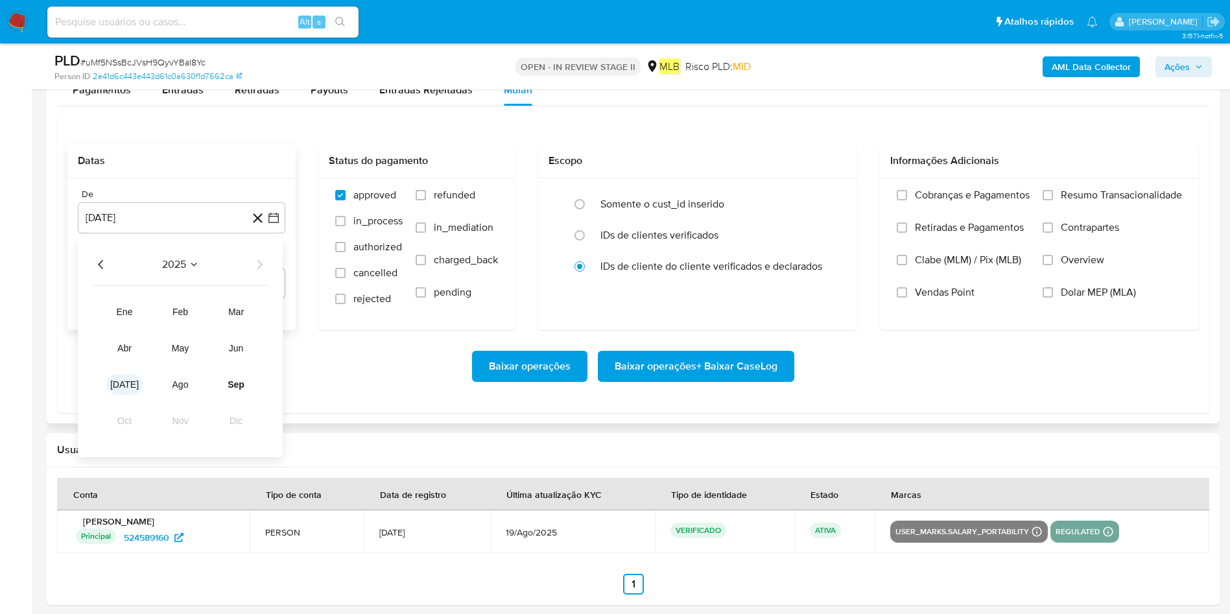
click at [125, 394] on tr "ene feb mar abr may jun jul ago sep oct nov dic" at bounding box center [180, 367] width 148 height 130
click at [121, 383] on span "[DATE]" at bounding box center [124, 384] width 29 height 10
click at [128, 308] on button "1" at bounding box center [129, 312] width 21 height 21
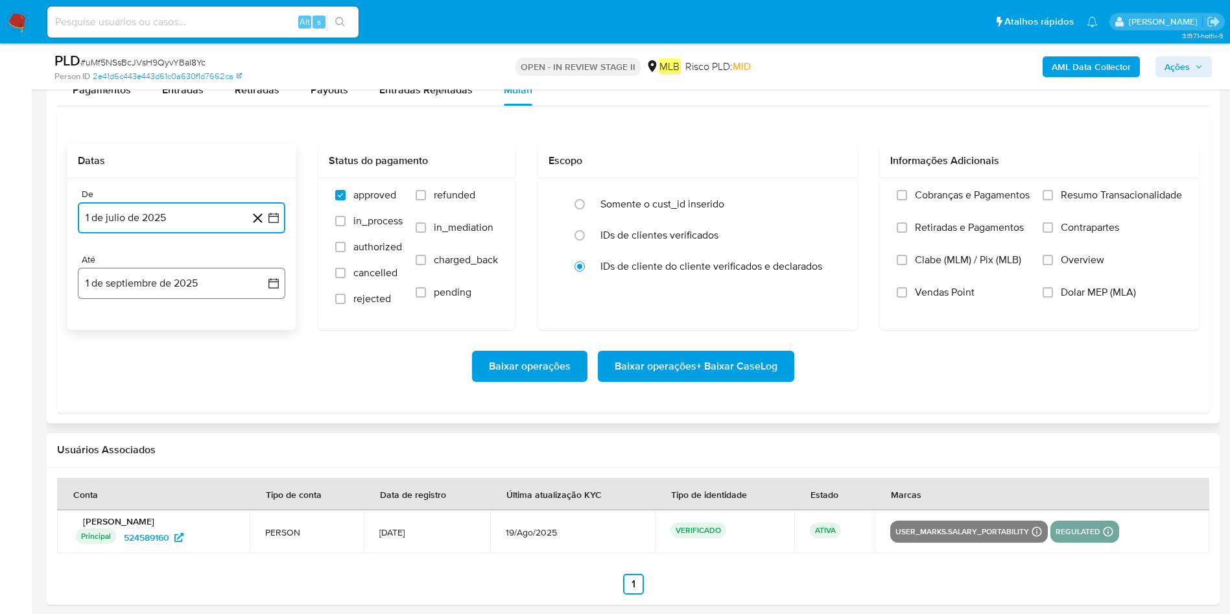
click at [184, 291] on button "1 de septiembre de 2025" at bounding box center [182, 283] width 208 height 31
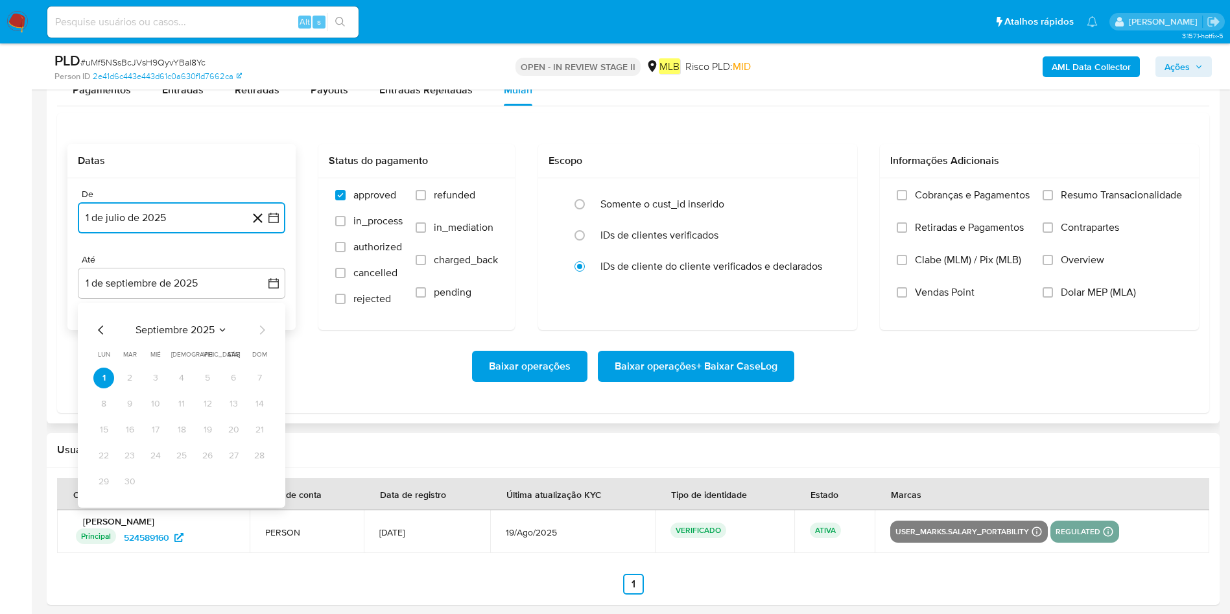
click at [100, 328] on icon "Mes anterior" at bounding box center [100, 330] width 5 height 9
click at [230, 409] on button "30" at bounding box center [233, 481] width 21 height 21
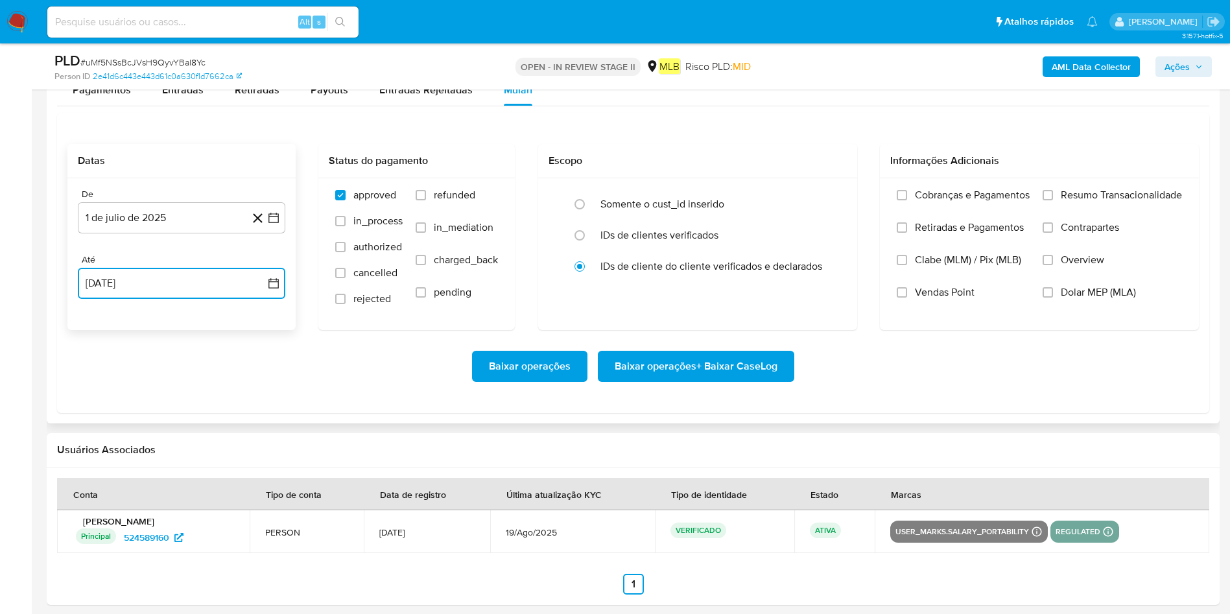
click at [156, 268] on button "30 de agosto de 2025" at bounding box center [182, 283] width 208 height 31
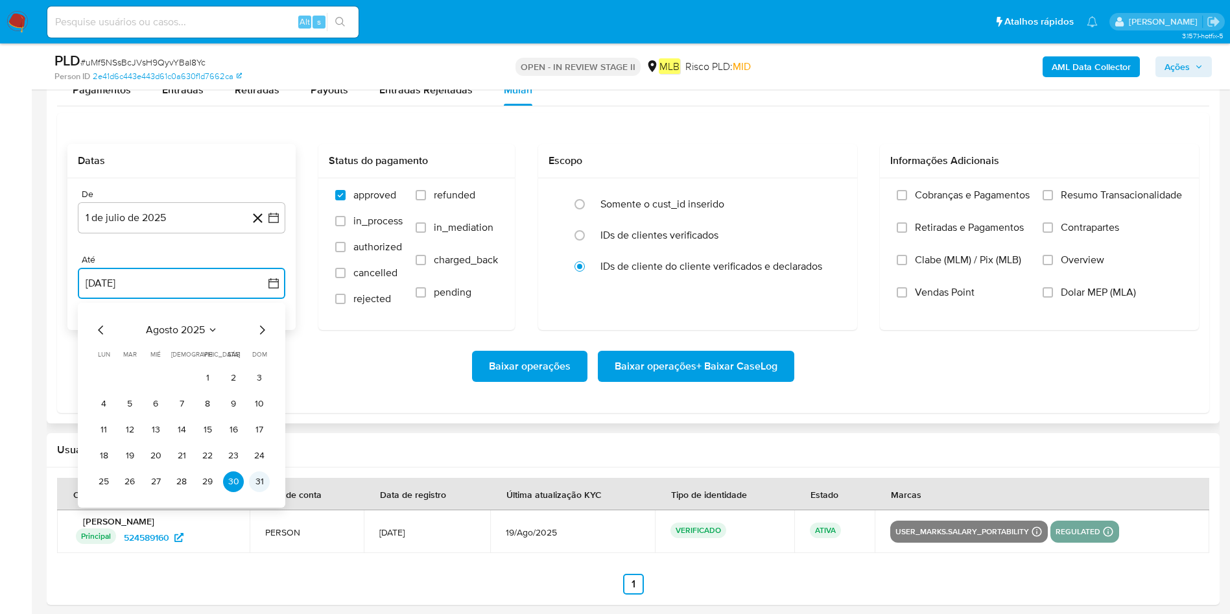
click at [256, 409] on button "31" at bounding box center [259, 481] width 21 height 21
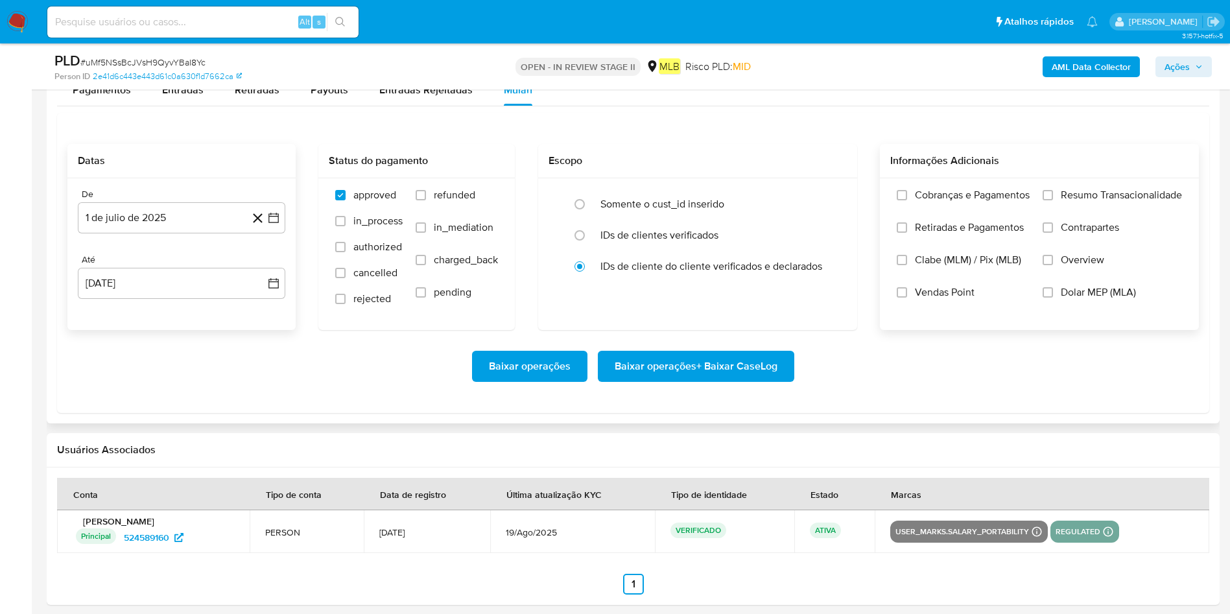
click at [820, 189] on label "Resumo Transacionalidade" at bounding box center [1112, 205] width 139 height 32
click at [820, 190] on input "Resumo Transacionalidade" at bounding box center [1048, 195] width 10 height 10
click at [725, 369] on span "Baixar operações + Baixar CaseLog" at bounding box center [696, 366] width 163 height 29
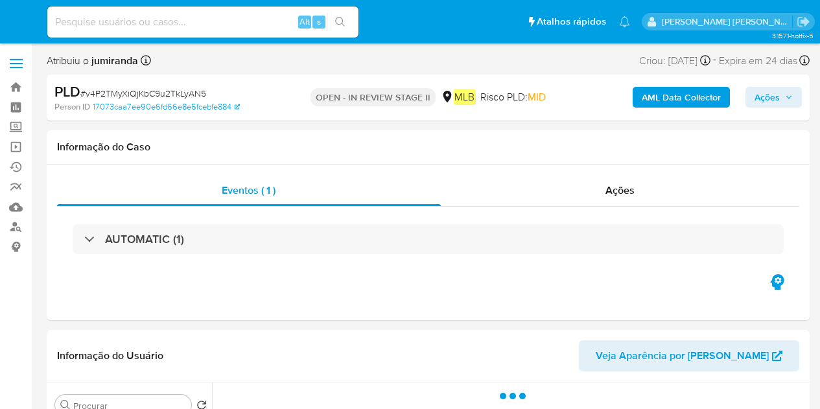
select select "10"
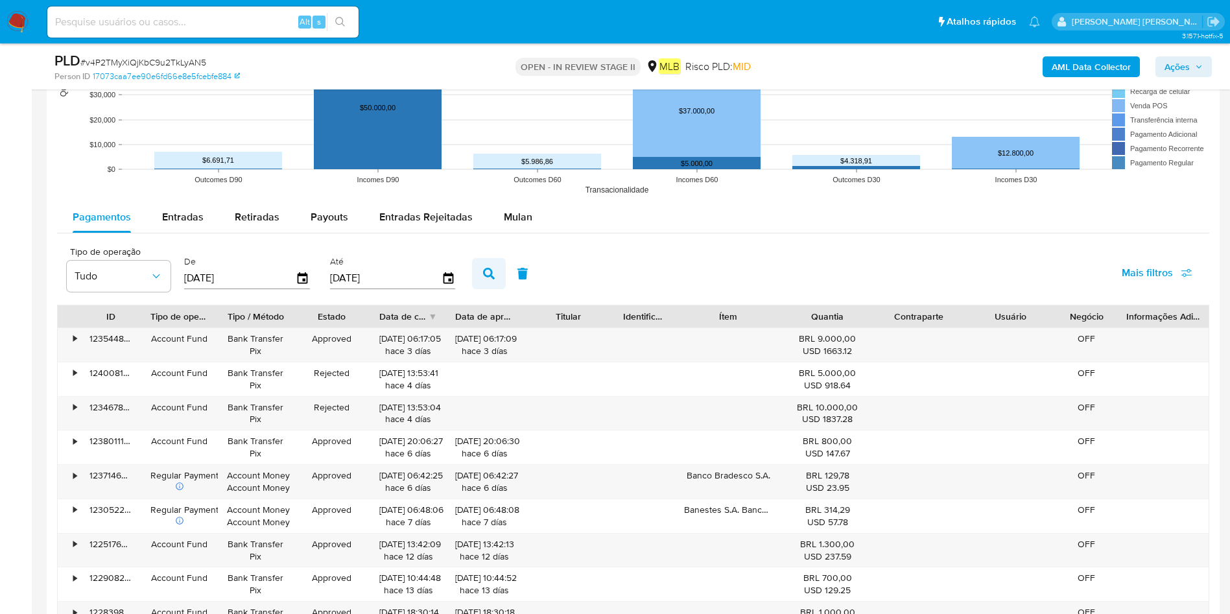
scroll to position [1265, 0]
click at [507, 209] on div "Mulan" at bounding box center [518, 218] width 29 height 31
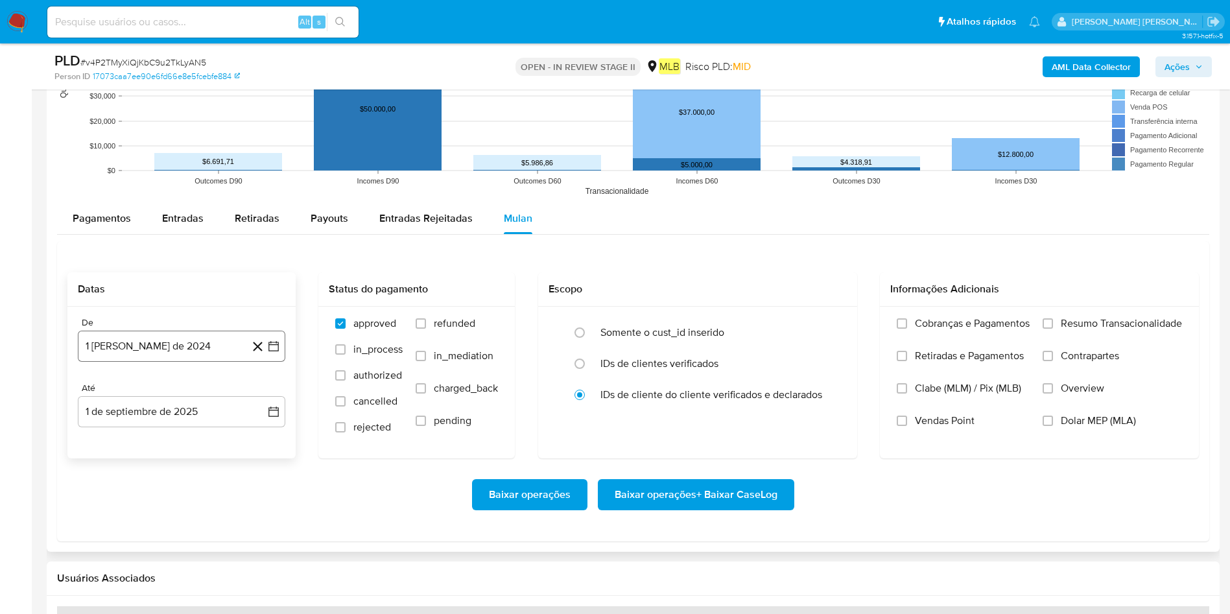
drag, startPoint x: 122, startPoint y: 354, endPoint x: 142, endPoint y: 355, distance: 20.1
click at [123, 354] on button "1 [PERSON_NAME] de 2024" at bounding box center [182, 346] width 208 height 31
click at [193, 397] on span "agosto 2024" at bounding box center [175, 392] width 59 height 13
click at [263, 401] on div "2024 2024 ene feb mar abr may jun [DATE] ago sep oct nov dic" at bounding box center [180, 476] width 205 height 220
click at [256, 394] on icon "Año siguiente" at bounding box center [260, 393] width 16 height 16
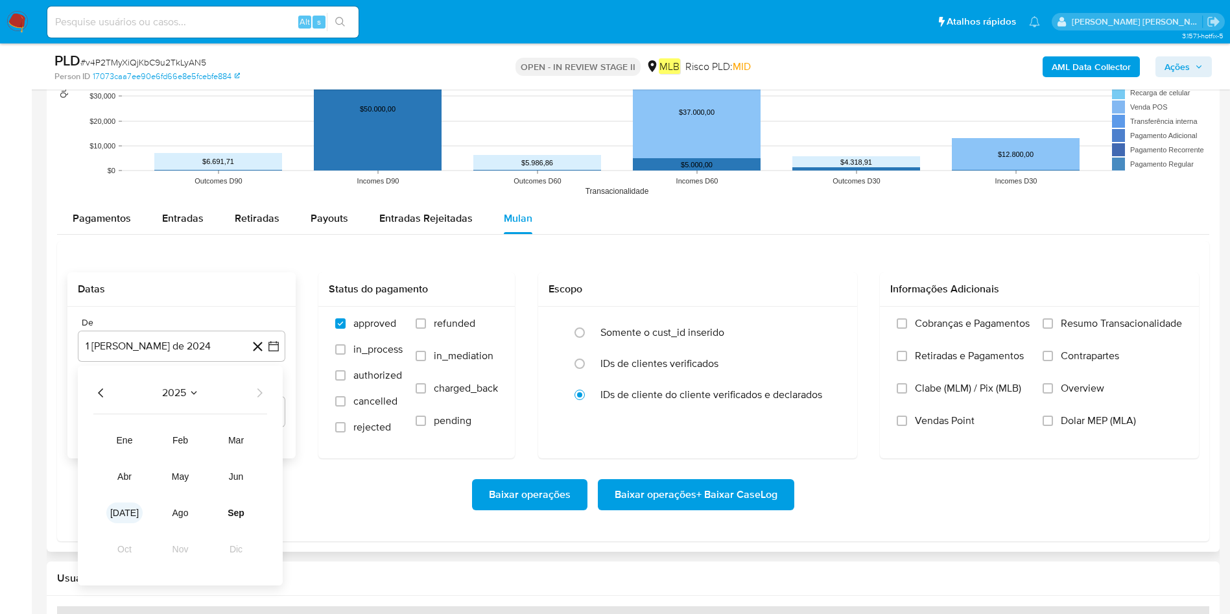
click at [132, 409] on button "[DATE]" at bounding box center [124, 513] width 36 height 21
click at [117, 409] on tr "1 2 3 4 5 6" at bounding box center [181, 441] width 176 height 21
click at [134, 409] on button "1" at bounding box center [129, 441] width 21 height 21
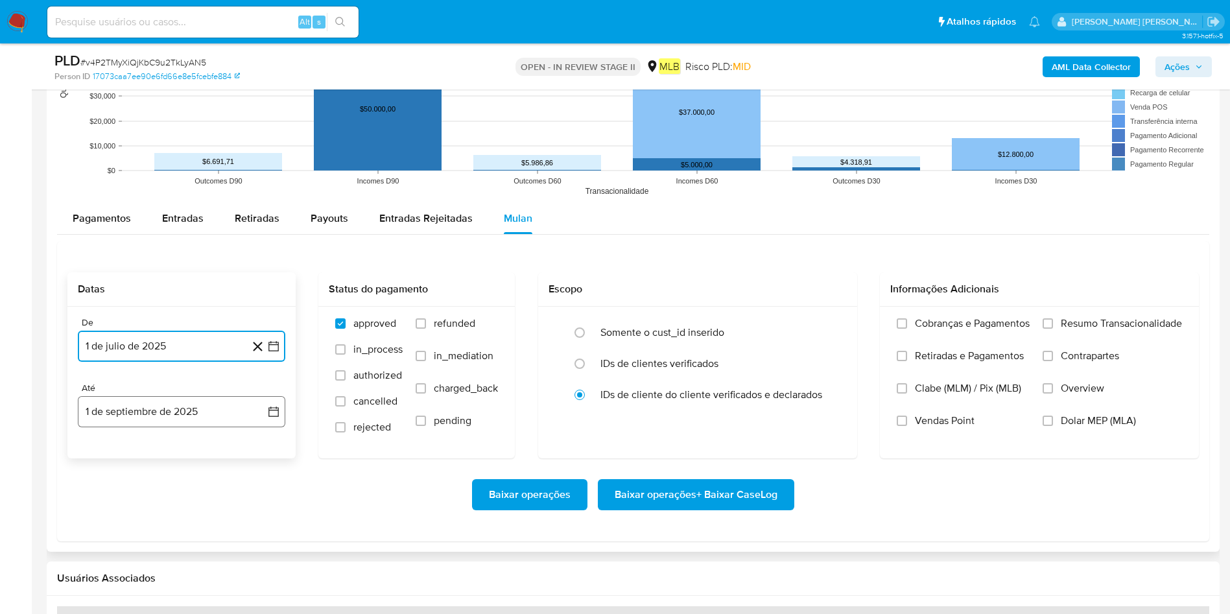
click at [162, 401] on button "1 de septiembre de 2025" at bounding box center [182, 411] width 208 height 31
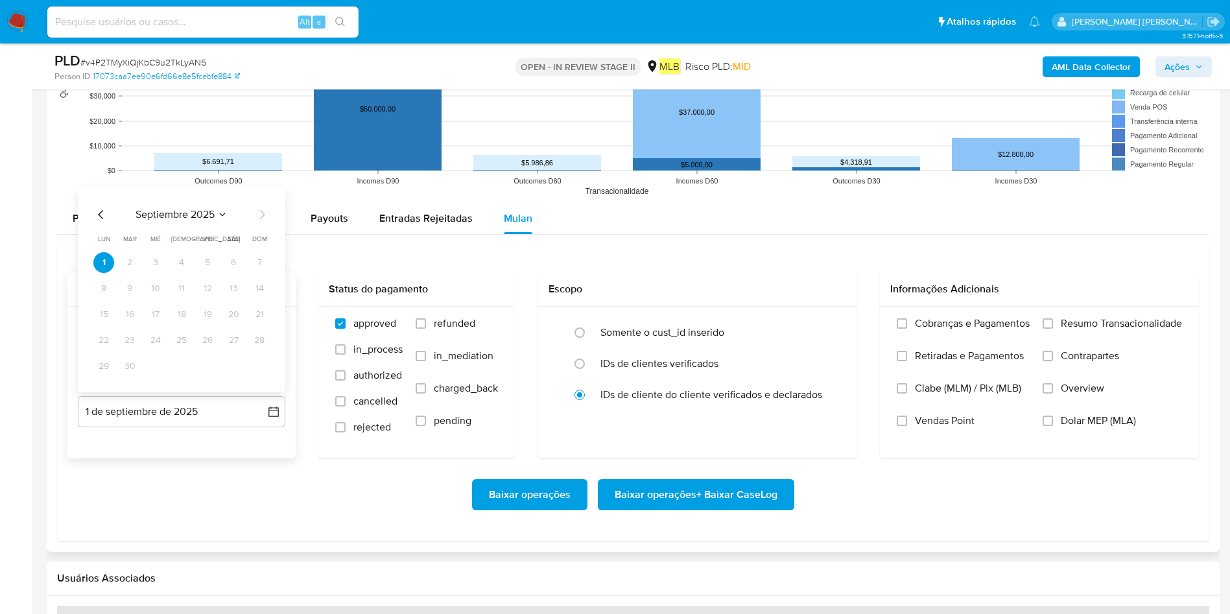
click at [99, 212] on icon "Mes anterior" at bounding box center [101, 215] width 16 height 16
click at [254, 358] on button "31" at bounding box center [259, 366] width 21 height 21
click at [820, 324] on span "Resumo Transacionalidade" at bounding box center [1121, 323] width 121 height 13
click at [820, 324] on input "Resumo Transacionalidade" at bounding box center [1048, 323] width 10 height 10
click at [752, 409] on span "Baixar operações + Baixar CaseLog" at bounding box center [696, 495] width 163 height 29
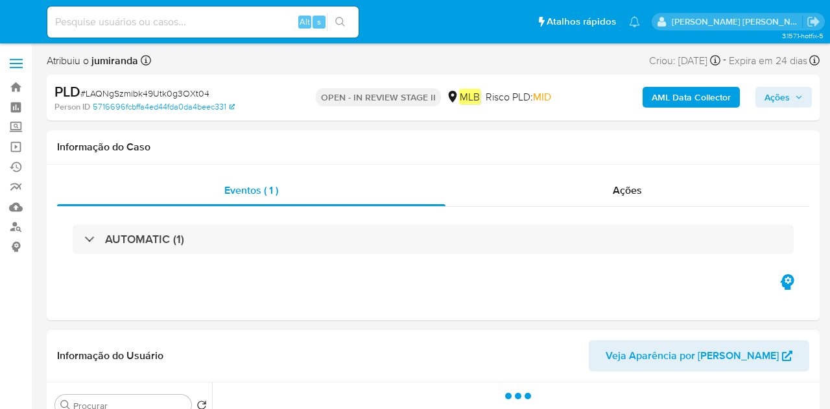
select select "10"
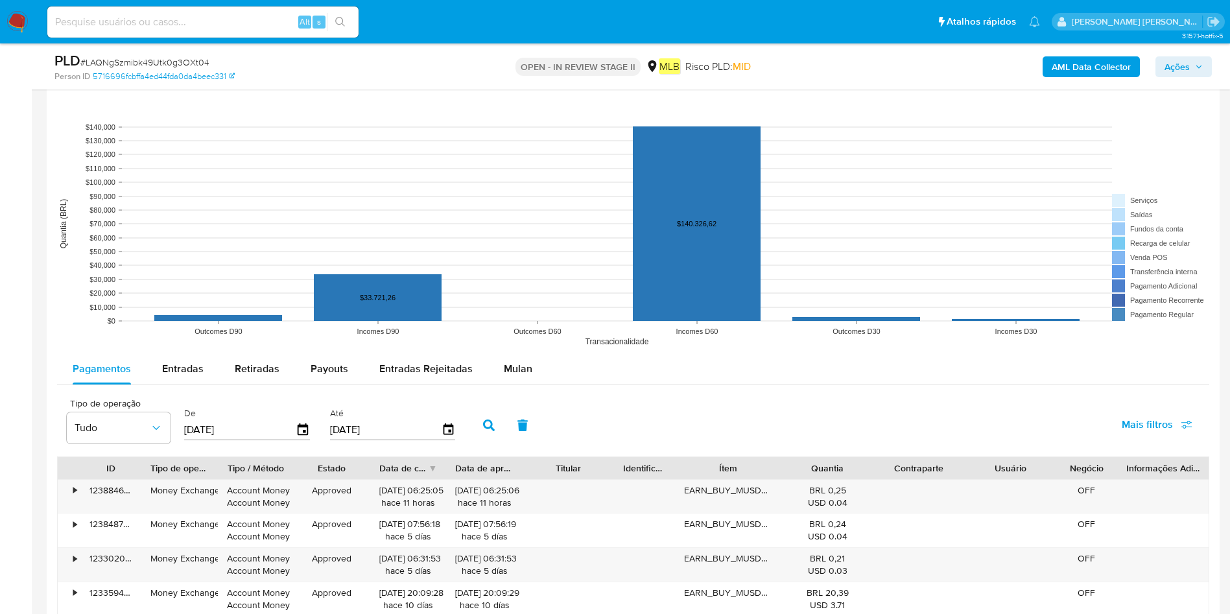
scroll to position [1265, 0]
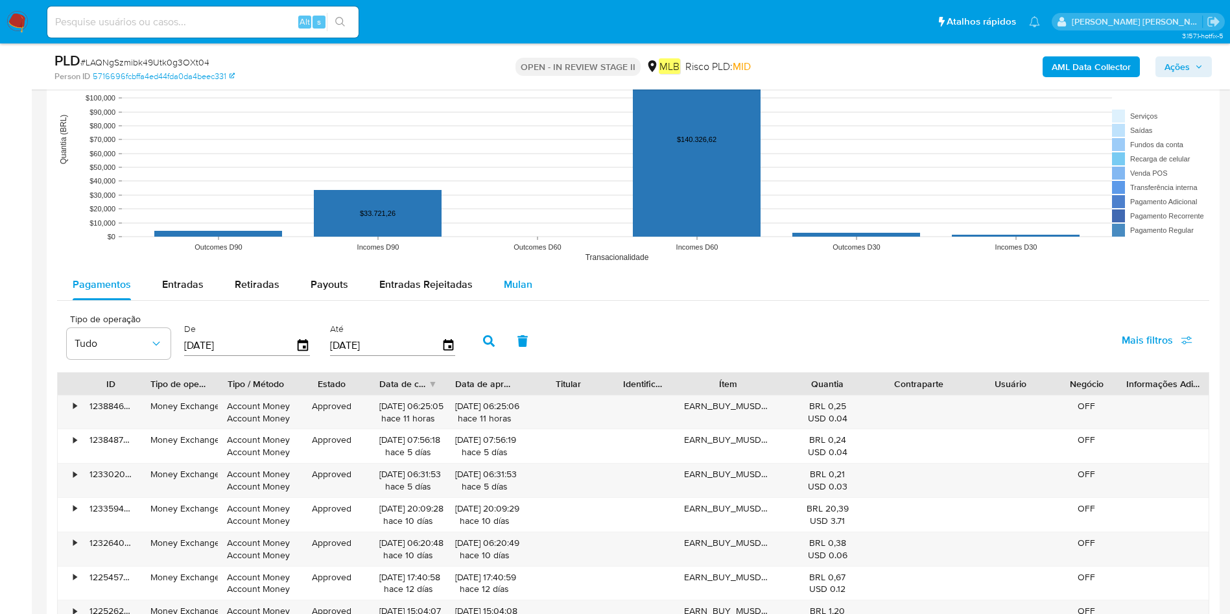
click at [520, 275] on div "Mulan" at bounding box center [518, 284] width 29 height 31
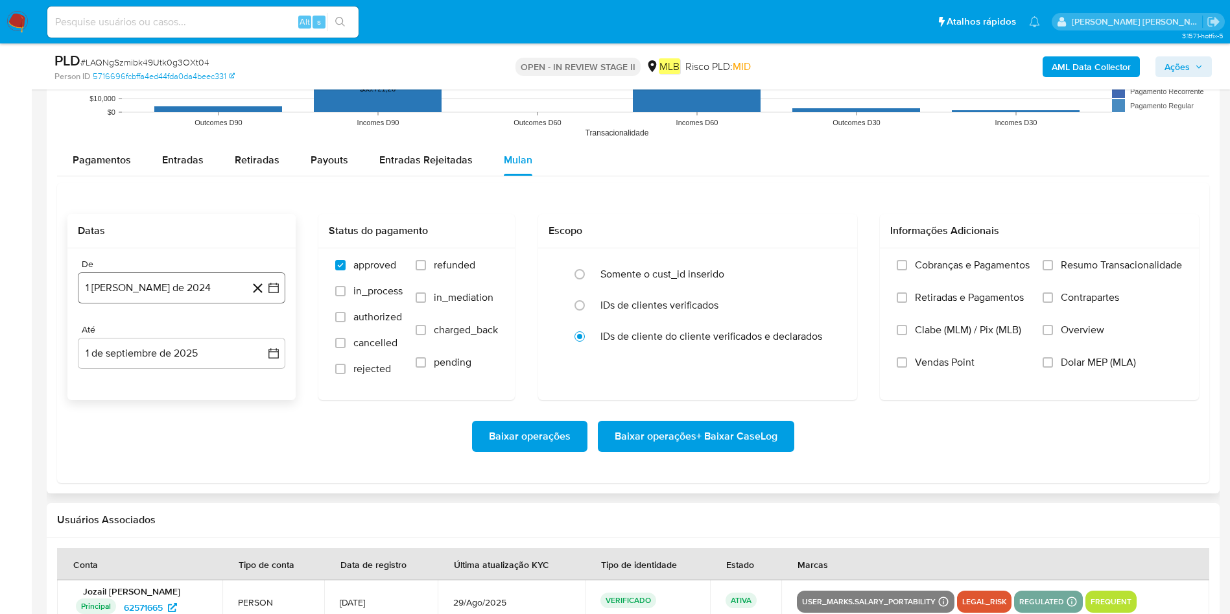
scroll to position [1459, 0]
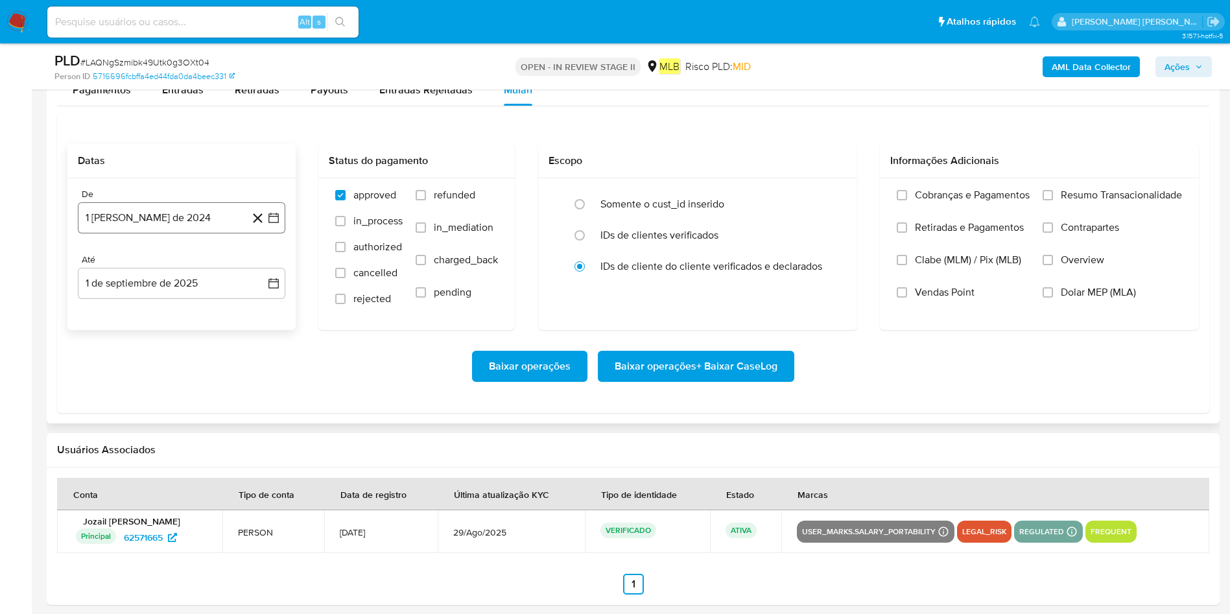
click at [171, 214] on button "1 [PERSON_NAME] de 2024" at bounding box center [182, 217] width 208 height 31
click at [198, 267] on span "agosto 2024" at bounding box center [175, 264] width 59 height 13
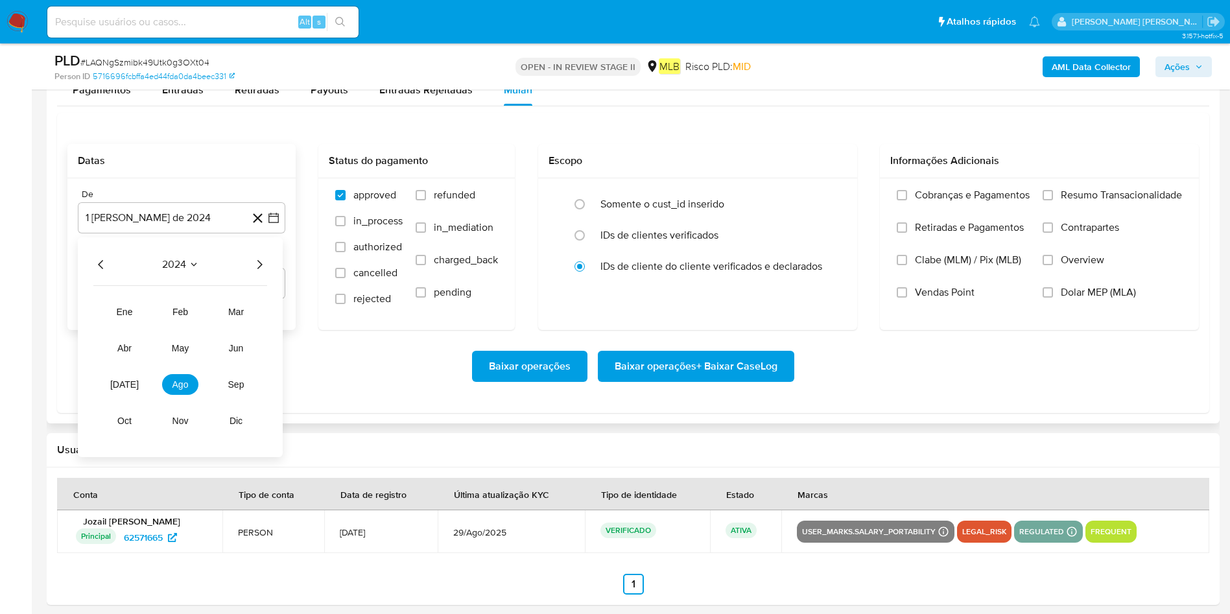
click at [259, 257] on icon "Año siguiente" at bounding box center [260, 265] width 16 height 16
click at [186, 381] on span "ago" at bounding box center [180, 384] width 16 height 10
click at [191, 263] on span "agosto 2025" at bounding box center [175, 264] width 59 height 13
click at [134, 390] on button "[DATE]" at bounding box center [124, 384] width 36 height 21
click at [128, 304] on button "1" at bounding box center [129, 312] width 21 height 21
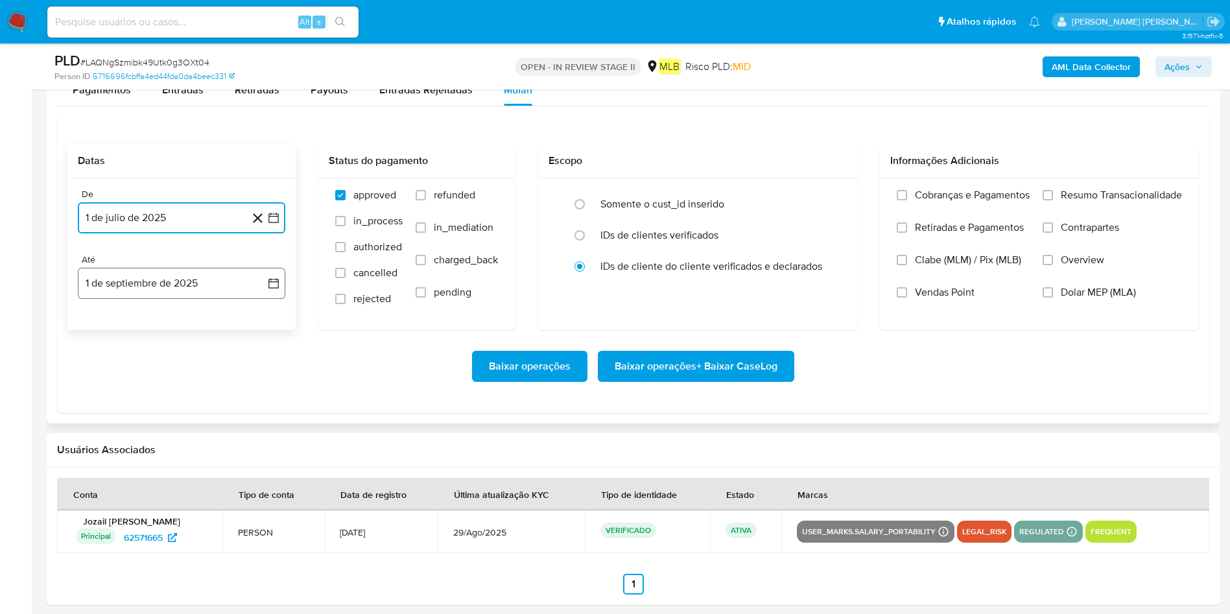
click at [208, 279] on button "1 de septiembre de 2025" at bounding box center [182, 283] width 208 height 31
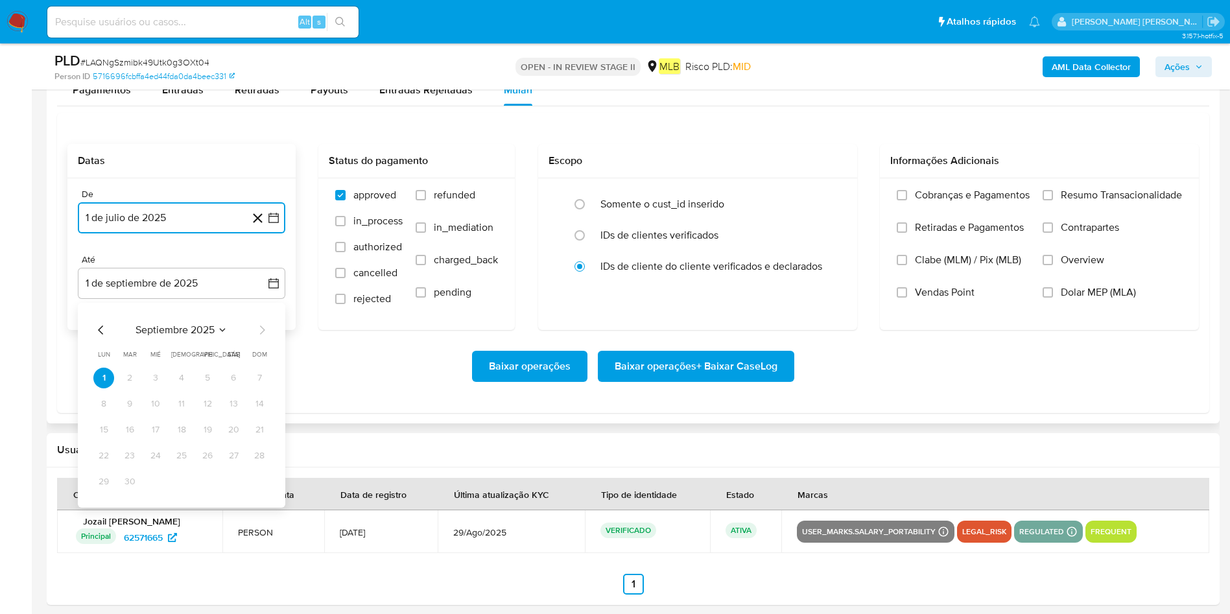
click at [100, 331] on icon "Mes anterior" at bounding box center [101, 330] width 16 height 16
click at [266, 409] on button "31" at bounding box center [259, 481] width 21 height 21
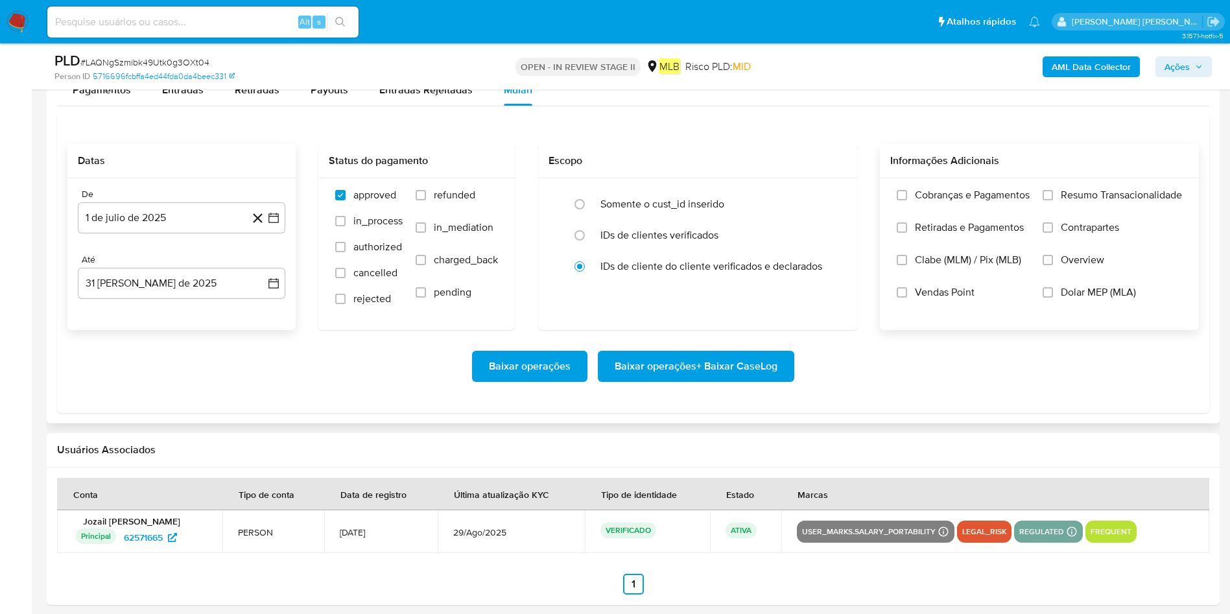
drag, startPoint x: 1066, startPoint y: 198, endPoint x: 1030, endPoint y: 287, distance: 96.0
click at [829, 198] on span "Resumo Transacionalidade" at bounding box center [1121, 195] width 121 height 13
click at [829, 198] on input "Resumo Transacionalidade" at bounding box center [1048, 195] width 10 height 10
click at [714, 366] on span "Baixar operações + Baixar CaseLog" at bounding box center [696, 366] width 163 height 29
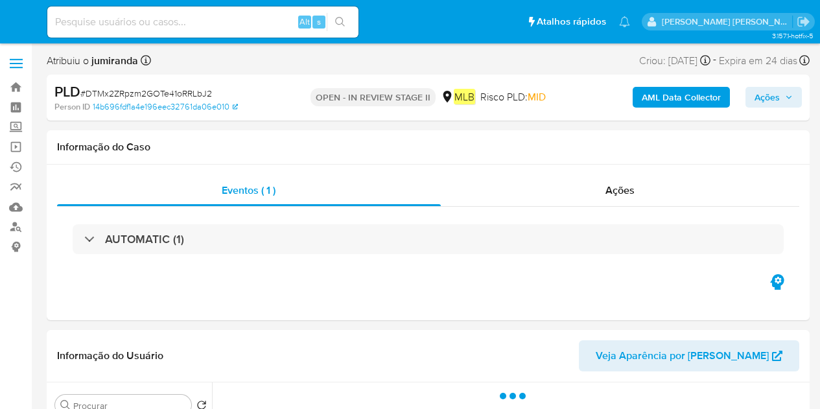
select select "10"
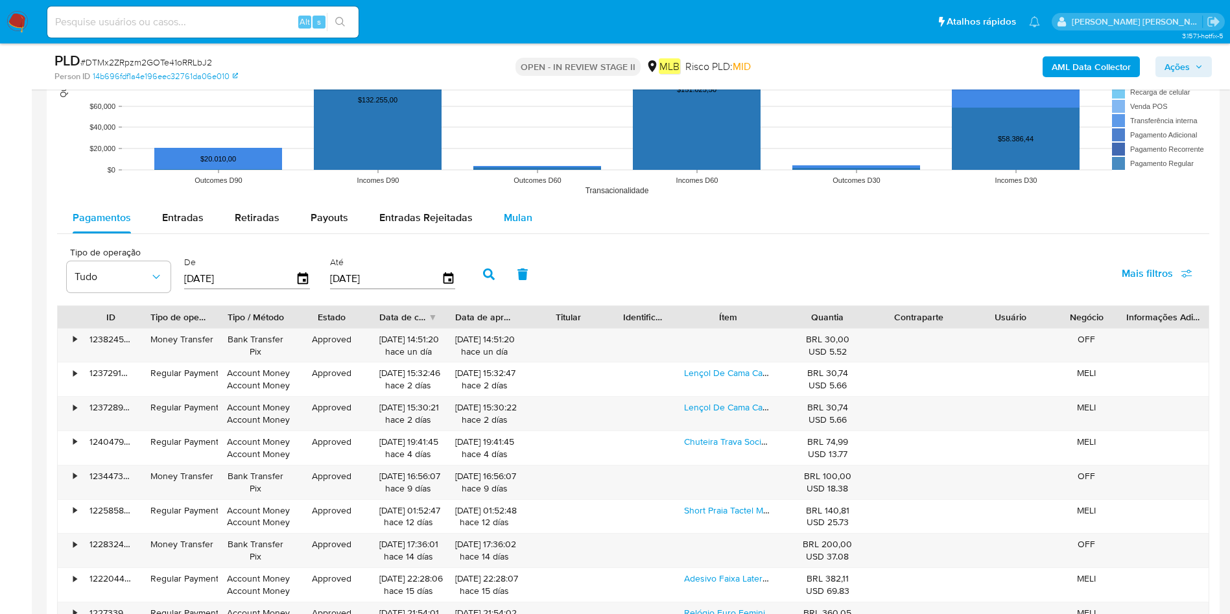
scroll to position [1362, 0]
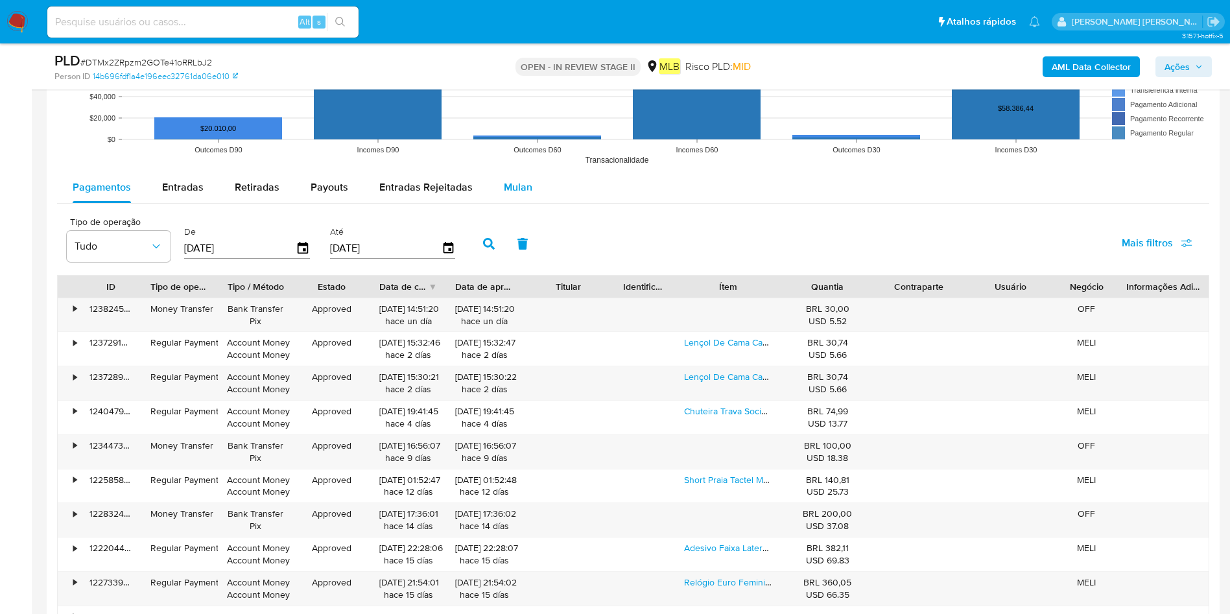
click at [492, 190] on button "Mulan" at bounding box center [518, 187] width 60 height 31
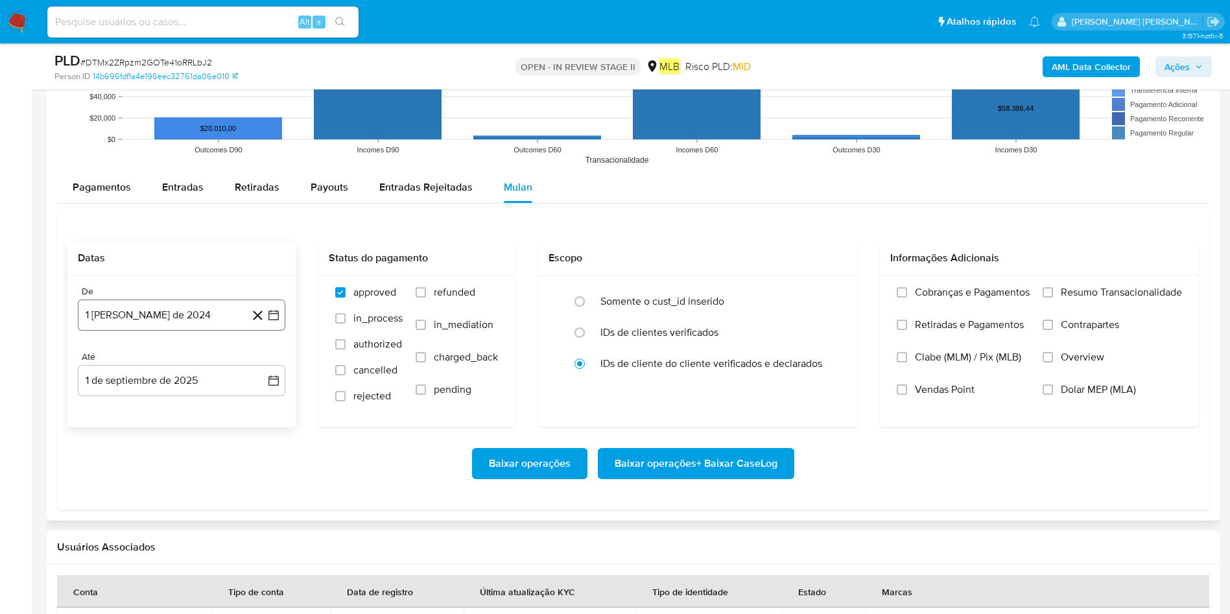
click at [130, 314] on button "1 [PERSON_NAME] de 2024" at bounding box center [182, 315] width 208 height 31
click at [184, 360] on span "agosto 2024" at bounding box center [175, 361] width 59 height 13
click at [256, 361] on icon "Año siguiente" at bounding box center [260, 362] width 16 height 16
click at [132, 409] on button "[DATE]" at bounding box center [124, 481] width 36 height 21
click at [130, 409] on button "1" at bounding box center [129, 409] width 21 height 21
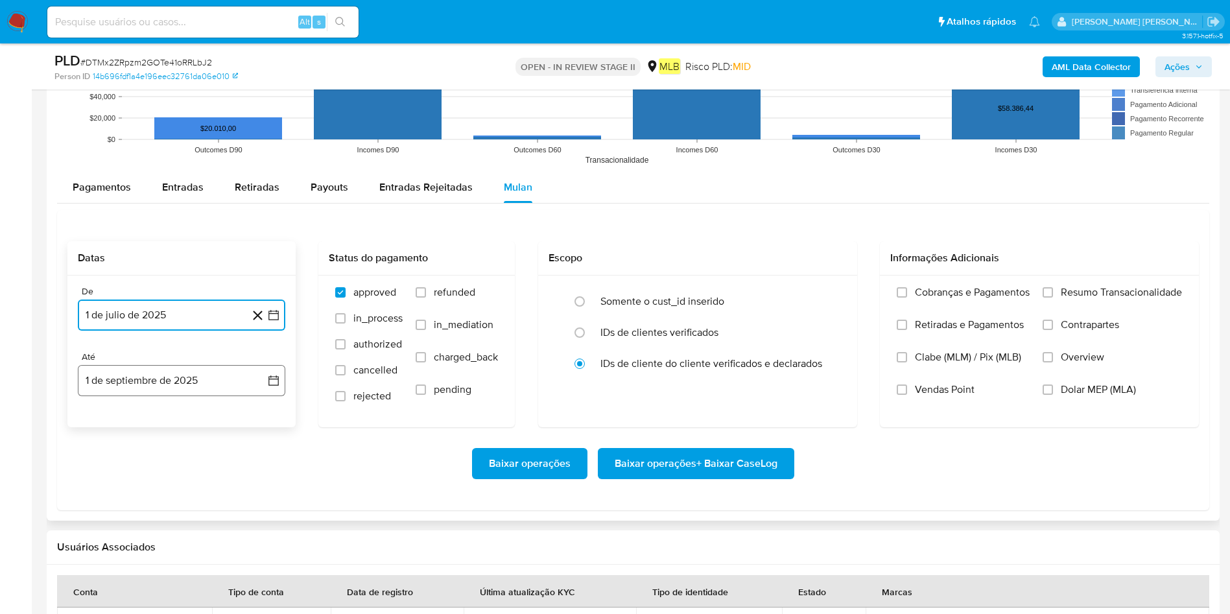
click at [157, 386] on button "1 de septiembre de 2025" at bounding box center [182, 380] width 208 height 31
click at [94, 409] on icon "Mes anterior" at bounding box center [101, 428] width 16 height 16
click at [258, 409] on button "31" at bounding box center [259, 579] width 21 height 21
click at [820, 281] on div "Cobranças e Pagamentos Retiradas e Pagamentos Clabe (MLM) / Pix (MLB) Vendas Po…" at bounding box center [1039, 351] width 319 height 150
click at [820, 289] on span "Resumo Transacionalidade" at bounding box center [1121, 292] width 121 height 13
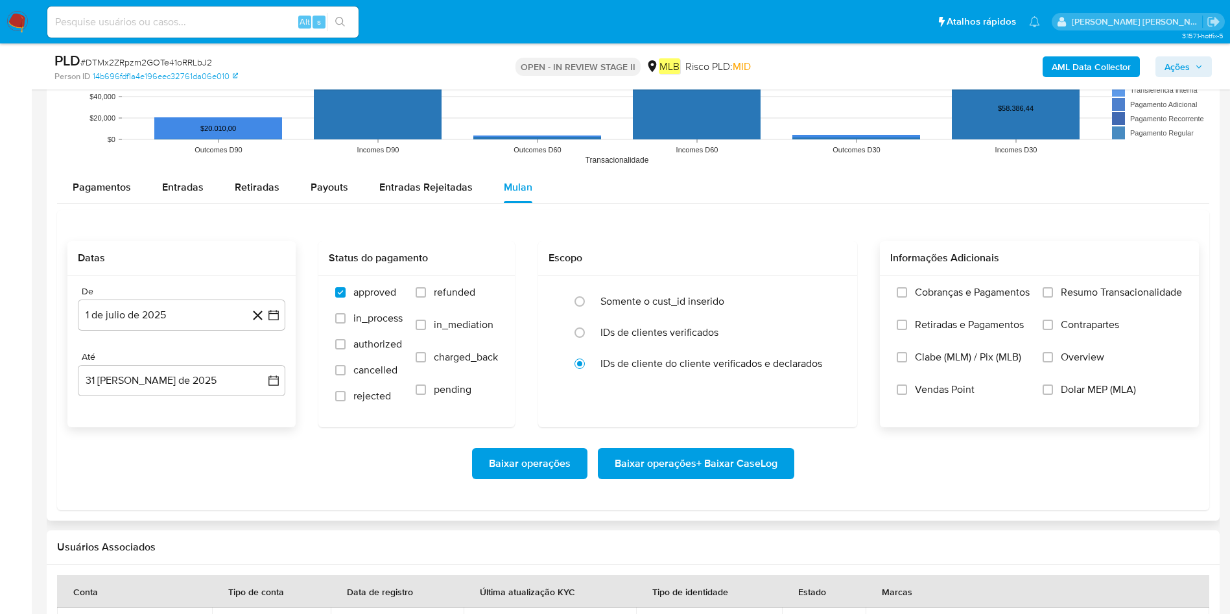
click at [820, 289] on input "Resumo Transacionalidade" at bounding box center [1048, 292] width 10 height 10
click at [750, 409] on span "Baixar operações + Baixar CaseLog" at bounding box center [696, 463] width 163 height 29
